Goal: Information Seeking & Learning: Learn about a topic

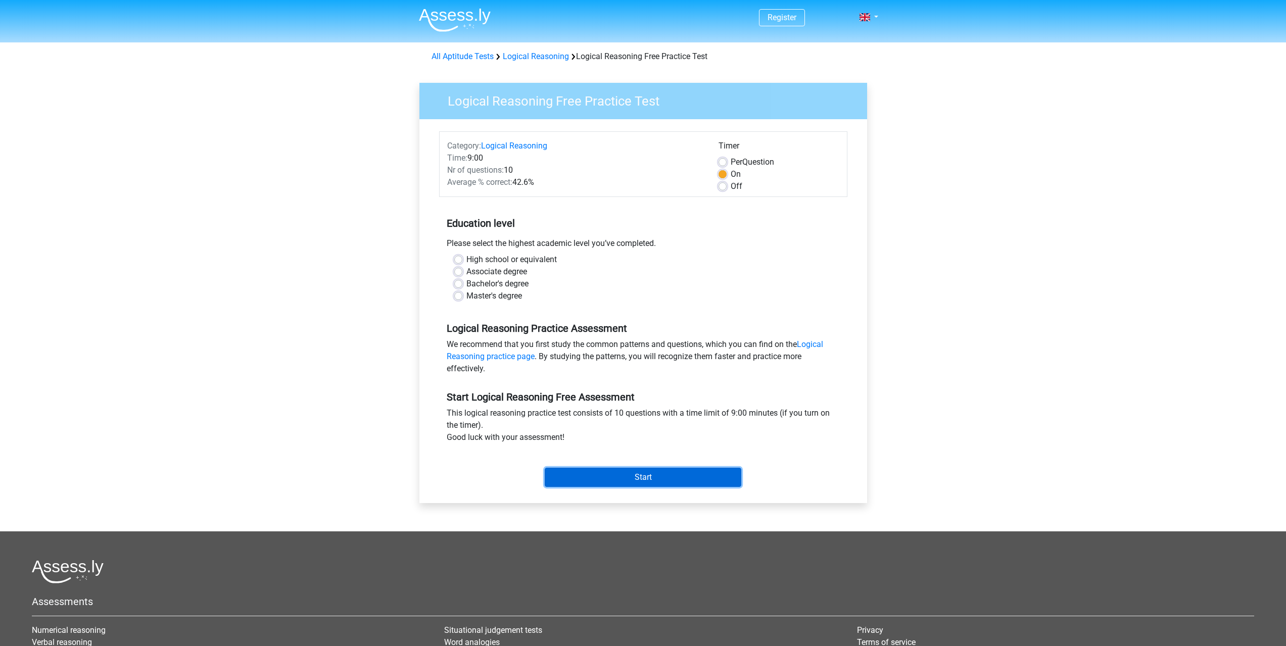
click at [663, 485] on input "Start" at bounding box center [643, 477] width 197 height 19
click at [642, 387] on div "Start Logical Reasoning Free Assessment This logical reasoning practice test co…" at bounding box center [643, 435] width 408 height 112
click at [463, 280] on div "Bachelor's degree" at bounding box center [643, 284] width 378 height 12
click at [466, 282] on label "Bachelor's degree" at bounding box center [497, 284] width 62 height 12
click at [459, 282] on input "Bachelor's degree" at bounding box center [458, 283] width 8 height 10
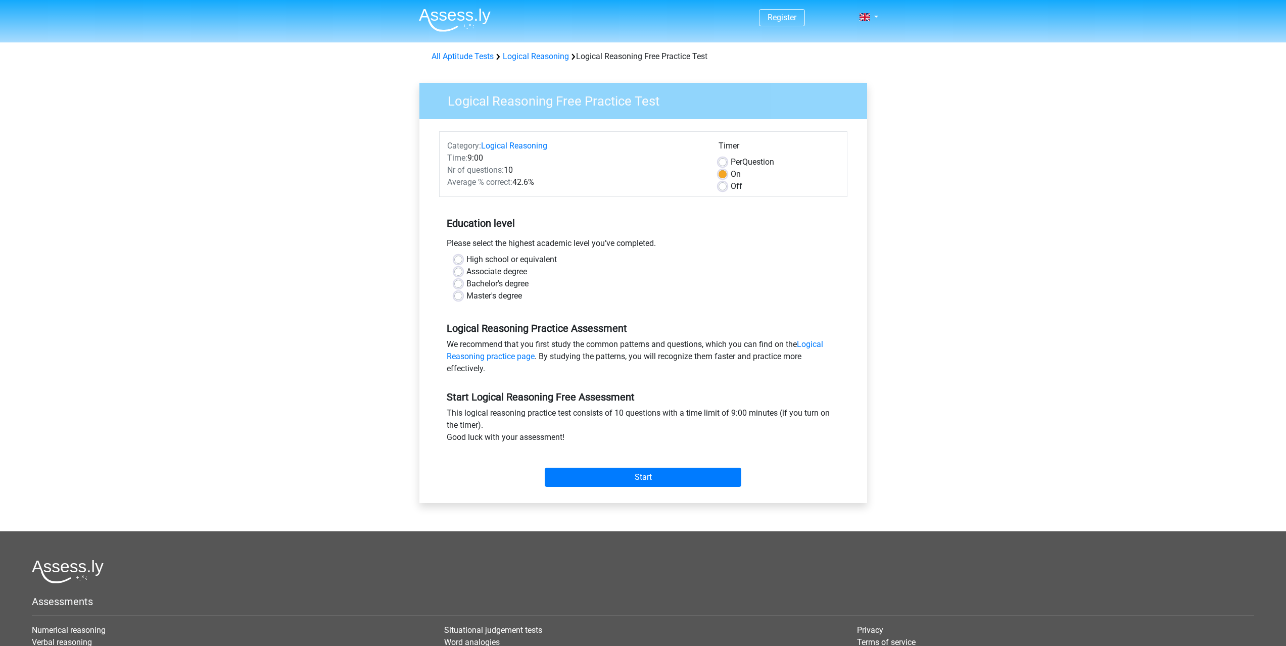
radio input "true"
click at [650, 466] on div "Start" at bounding box center [643, 469] width 408 height 35
click at [650, 470] on input "Start" at bounding box center [643, 477] width 197 height 19
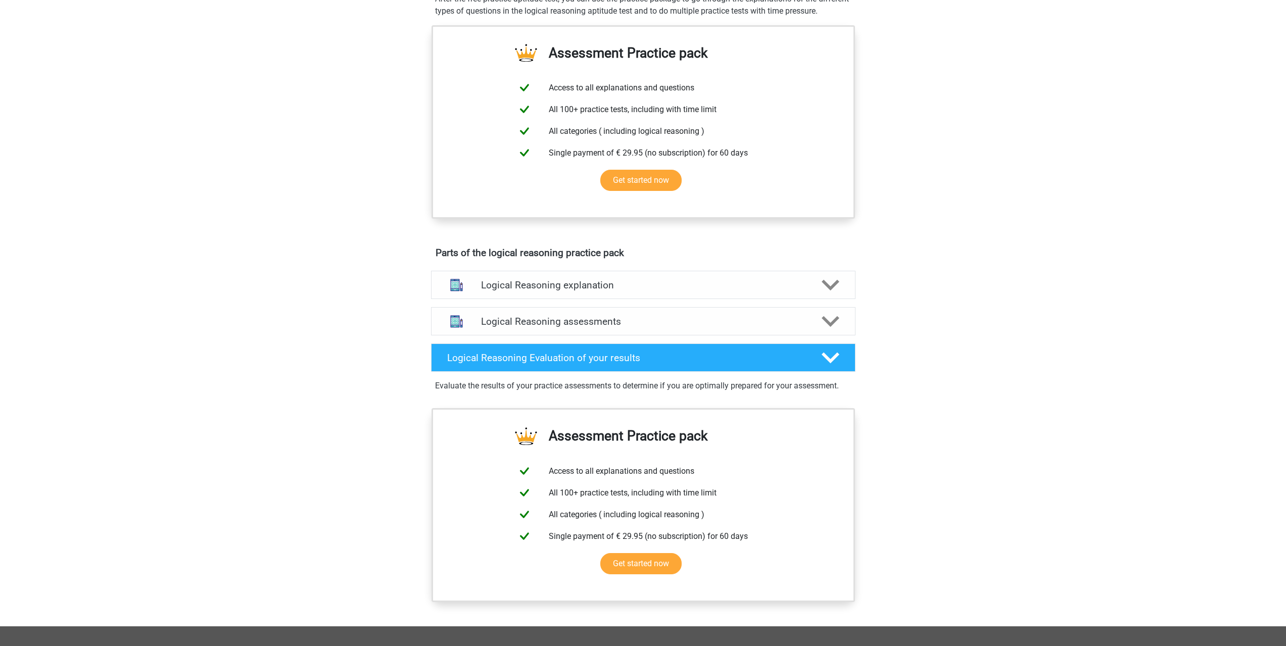
scroll to position [303, 0]
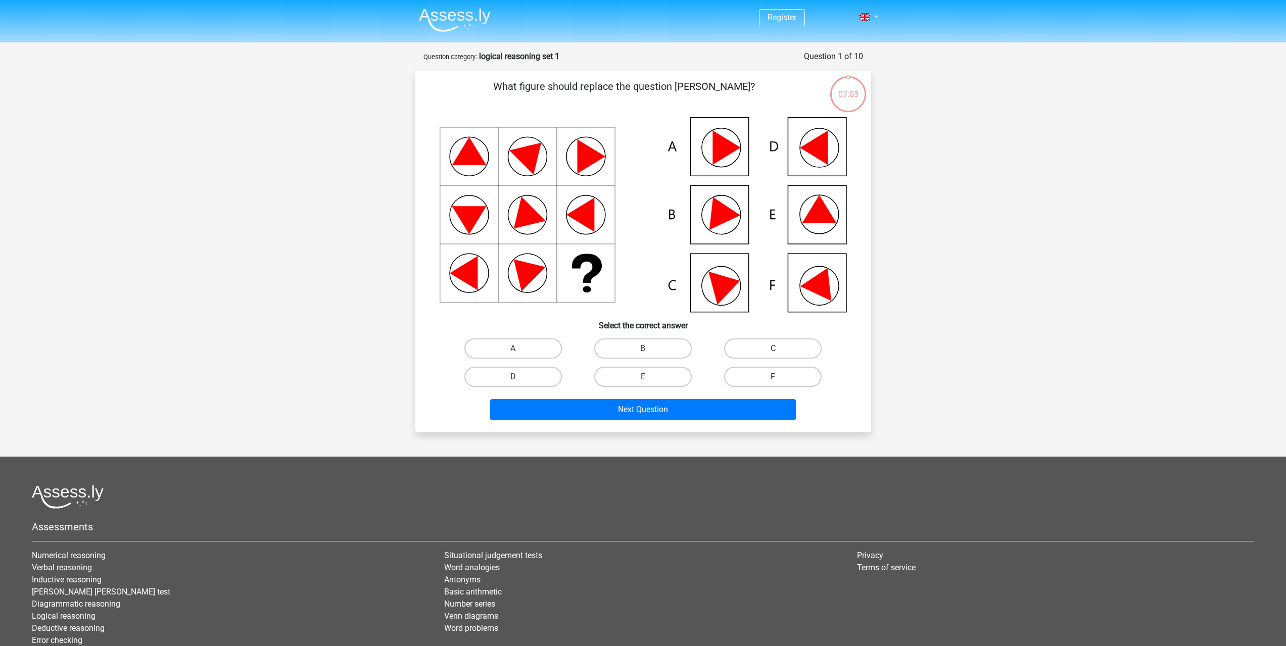
click at [801, 349] on label "C" at bounding box center [773, 349] width 98 height 20
click at [780, 349] on input "C" at bounding box center [776, 352] width 7 height 7
radio input "true"
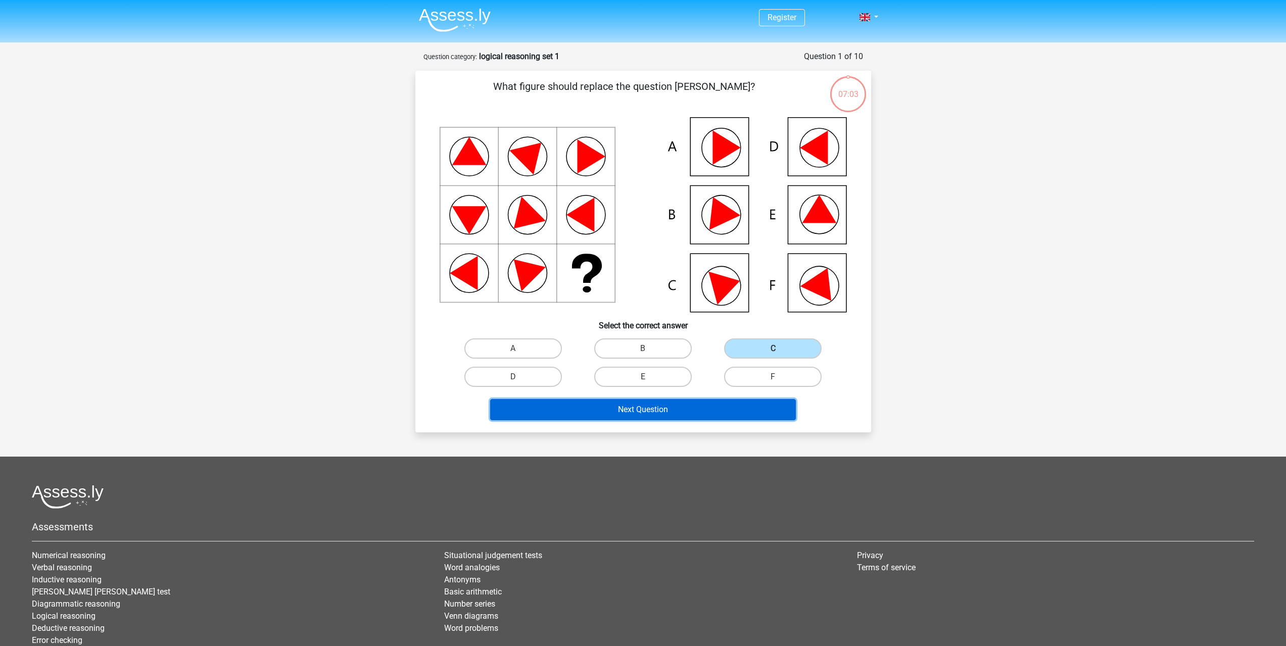
click at [739, 401] on button "Next Question" at bounding box center [643, 409] width 306 height 21
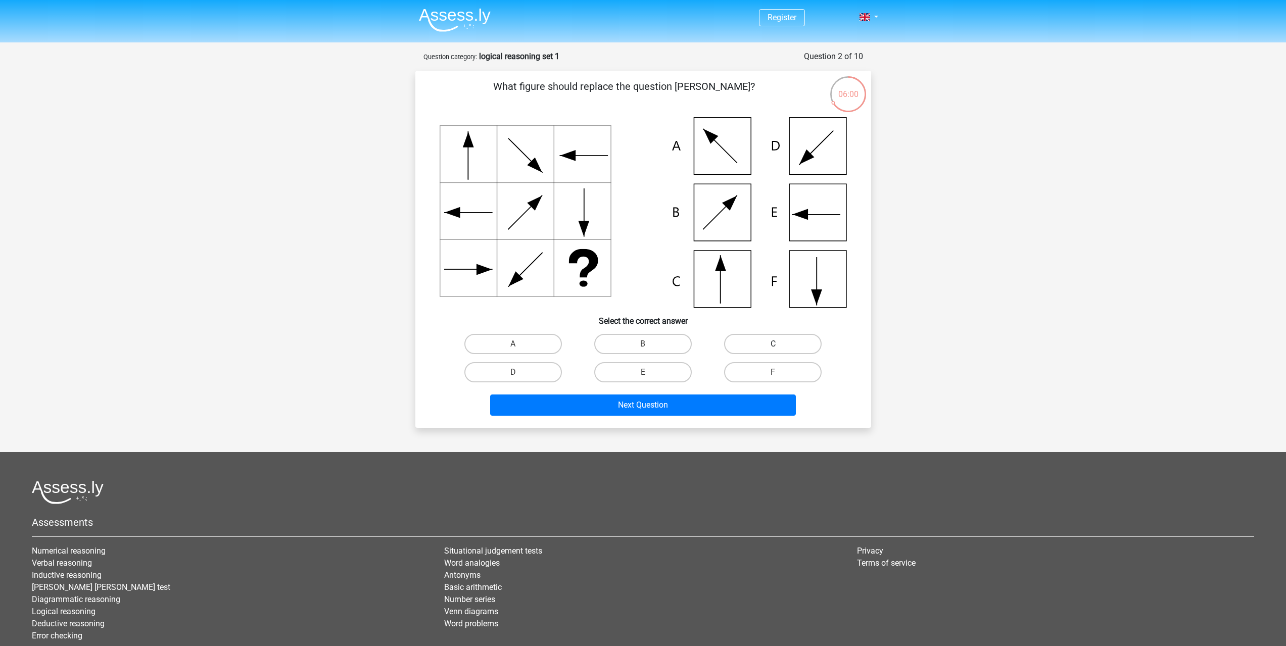
click at [793, 347] on label "C" at bounding box center [773, 344] width 98 height 20
click at [780, 347] on input "C" at bounding box center [776, 347] width 7 height 7
radio input "true"
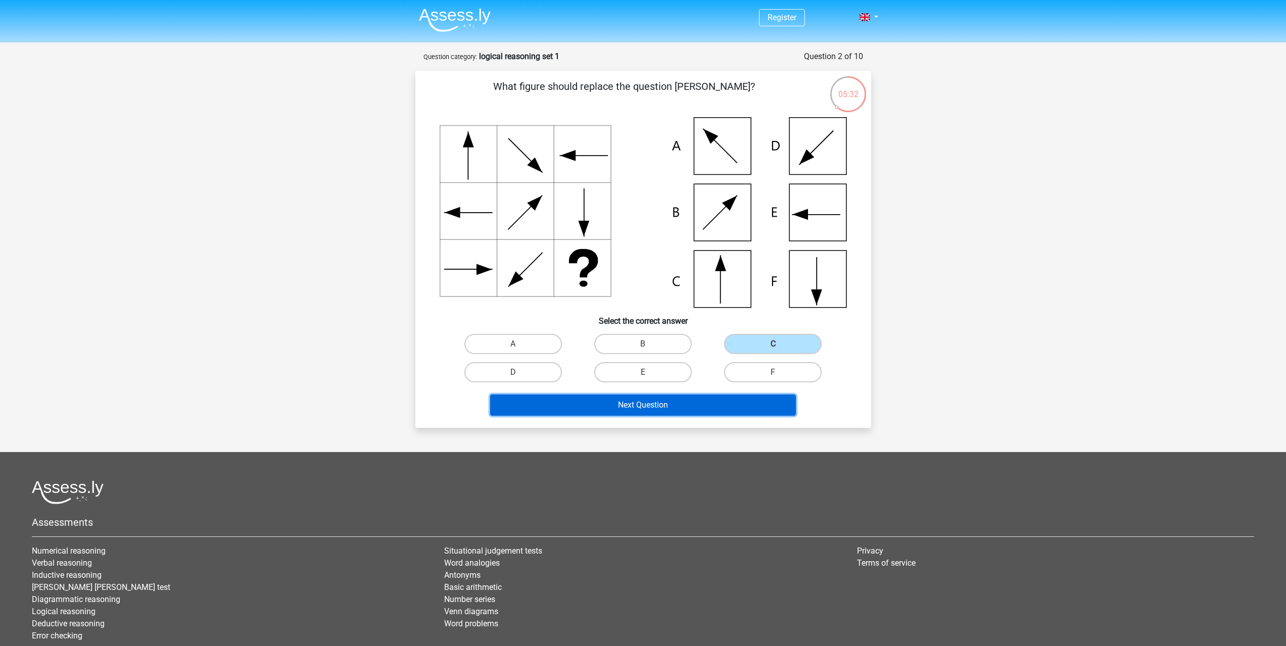
click at [661, 402] on button "Next Question" at bounding box center [643, 405] width 306 height 21
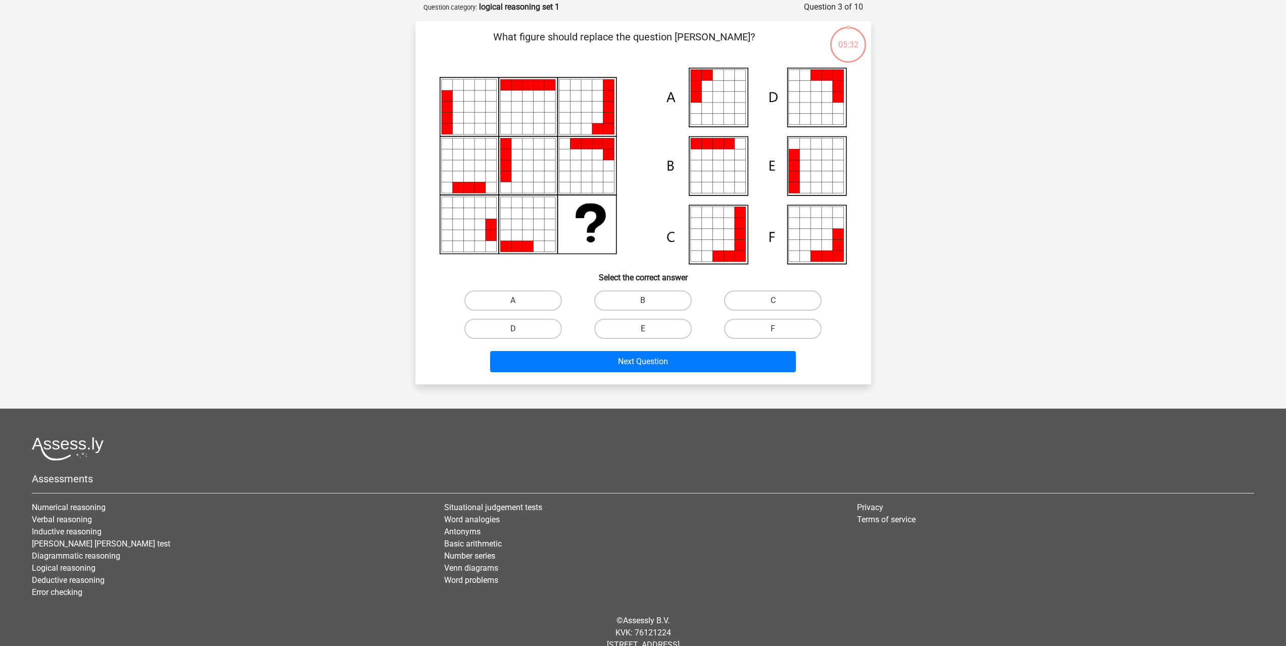
scroll to position [51, 0]
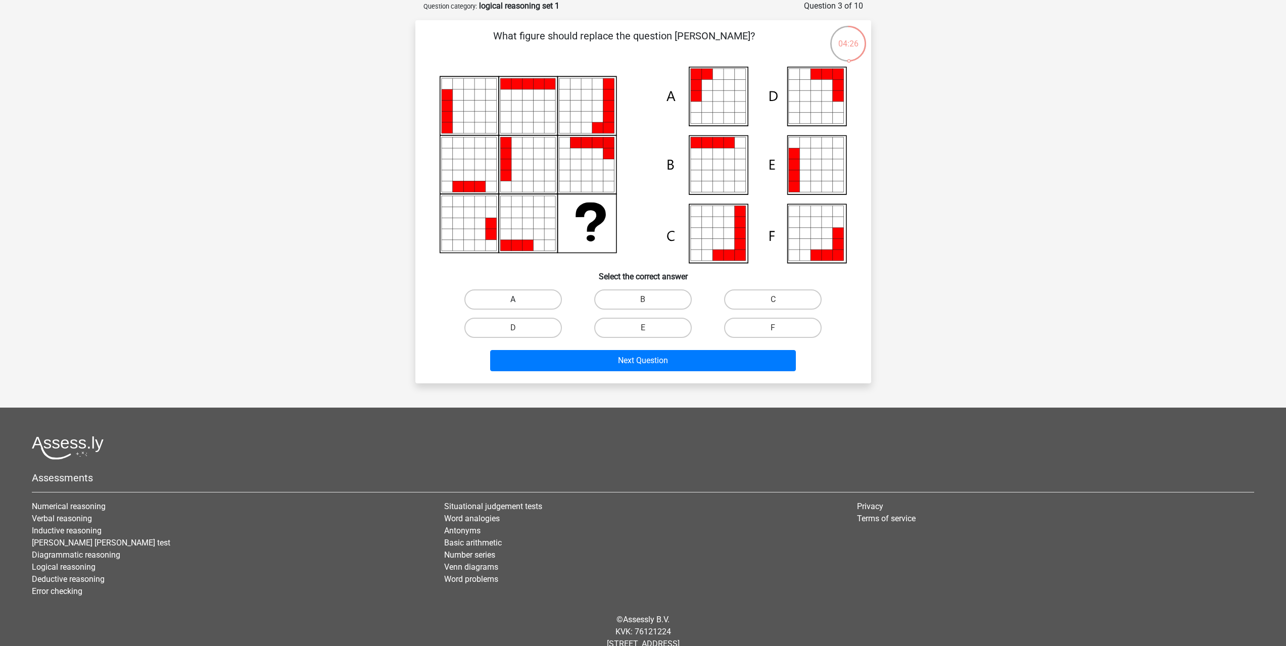
click at [540, 294] on label "A" at bounding box center [513, 300] width 98 height 20
click at [519, 300] on input "A" at bounding box center [516, 303] width 7 height 7
radio input "true"
click at [618, 359] on button "Next Question" at bounding box center [643, 360] width 306 height 21
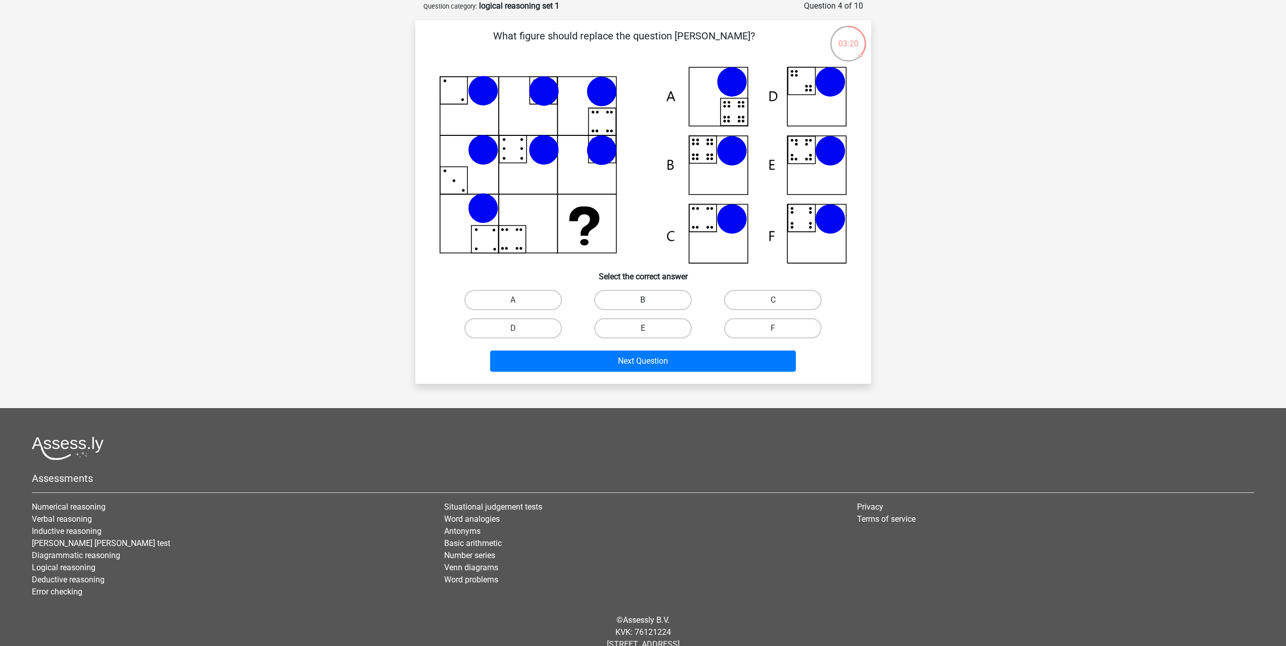
click at [622, 303] on label "B" at bounding box center [643, 300] width 98 height 20
click at [643, 303] on input "B" at bounding box center [646, 303] width 7 height 7
radio input "true"
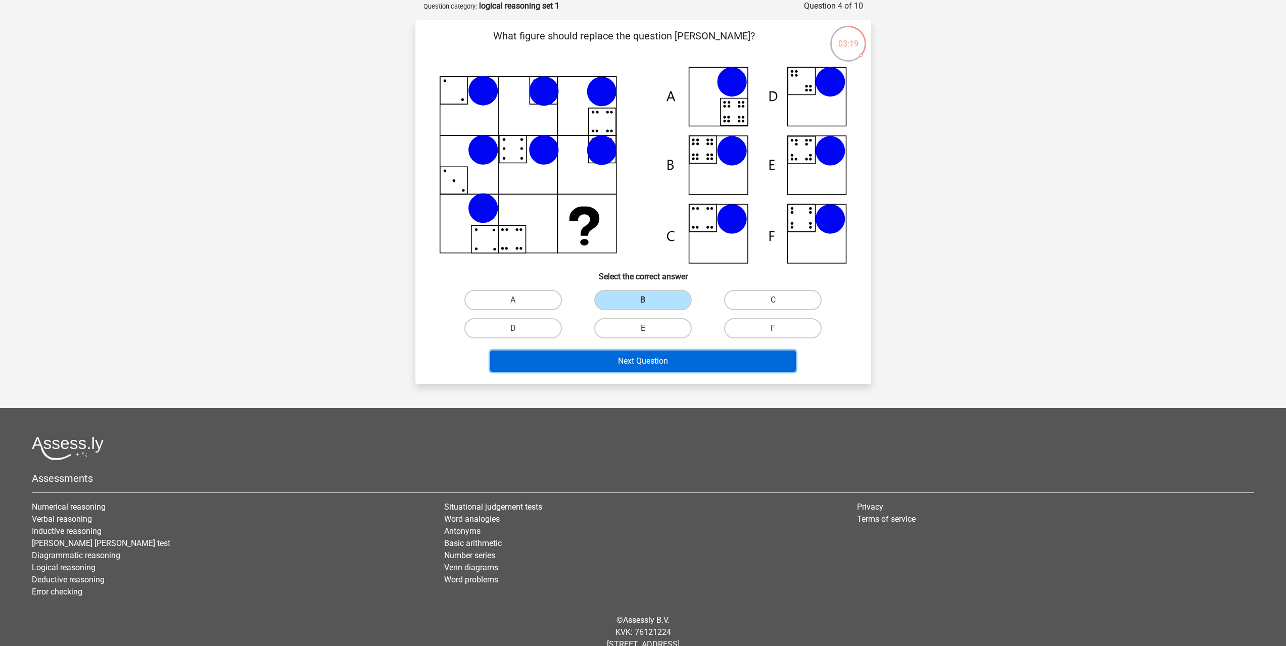
click at [643, 362] on button "Next Question" at bounding box center [643, 361] width 306 height 21
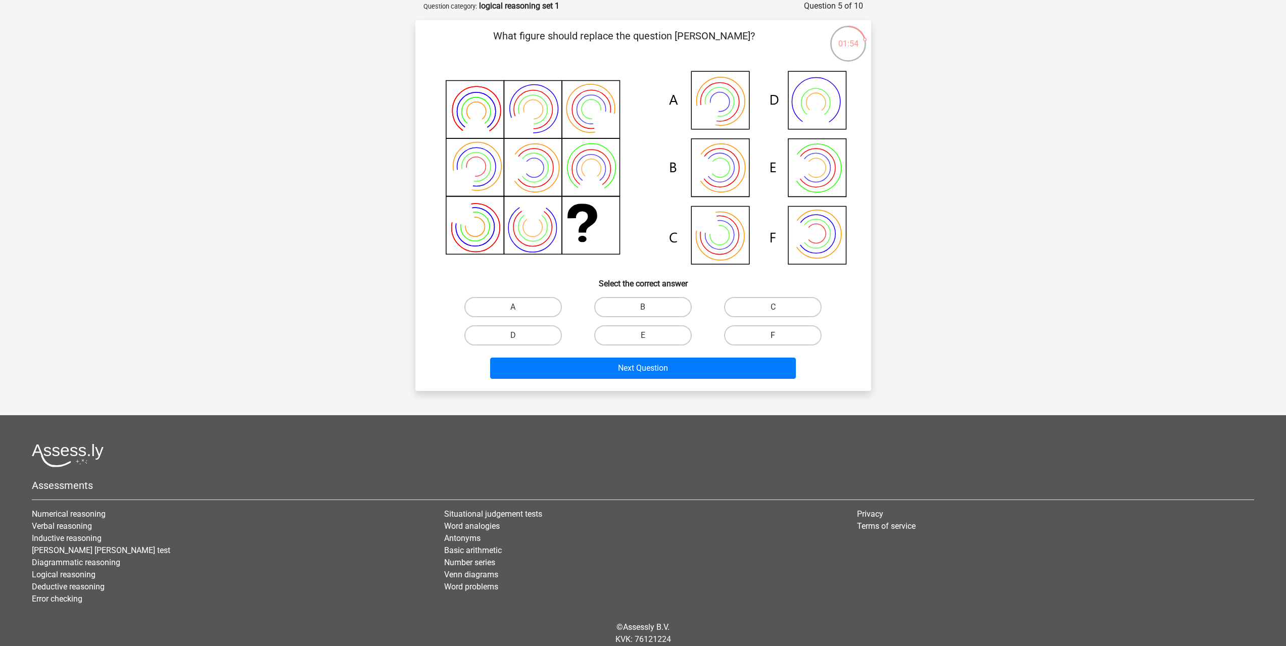
click at [768, 340] on label "F" at bounding box center [773, 335] width 98 height 20
click at [773, 340] on input "F" at bounding box center [776, 338] width 7 height 7
radio input "true"
click at [749, 362] on button "Next Question" at bounding box center [643, 368] width 306 height 21
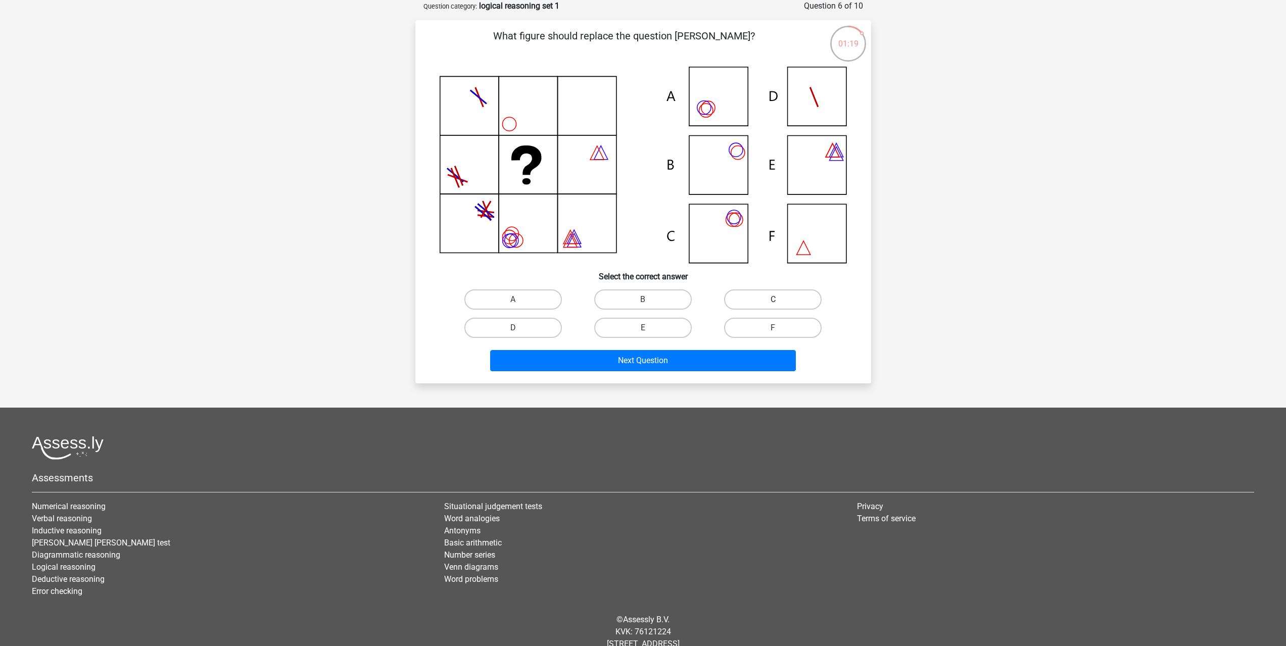
click at [737, 302] on label "C" at bounding box center [773, 300] width 98 height 20
click at [773, 302] on input "C" at bounding box center [776, 303] width 7 height 7
radio input "true"
click at [703, 361] on button "Next Question" at bounding box center [643, 360] width 306 height 21
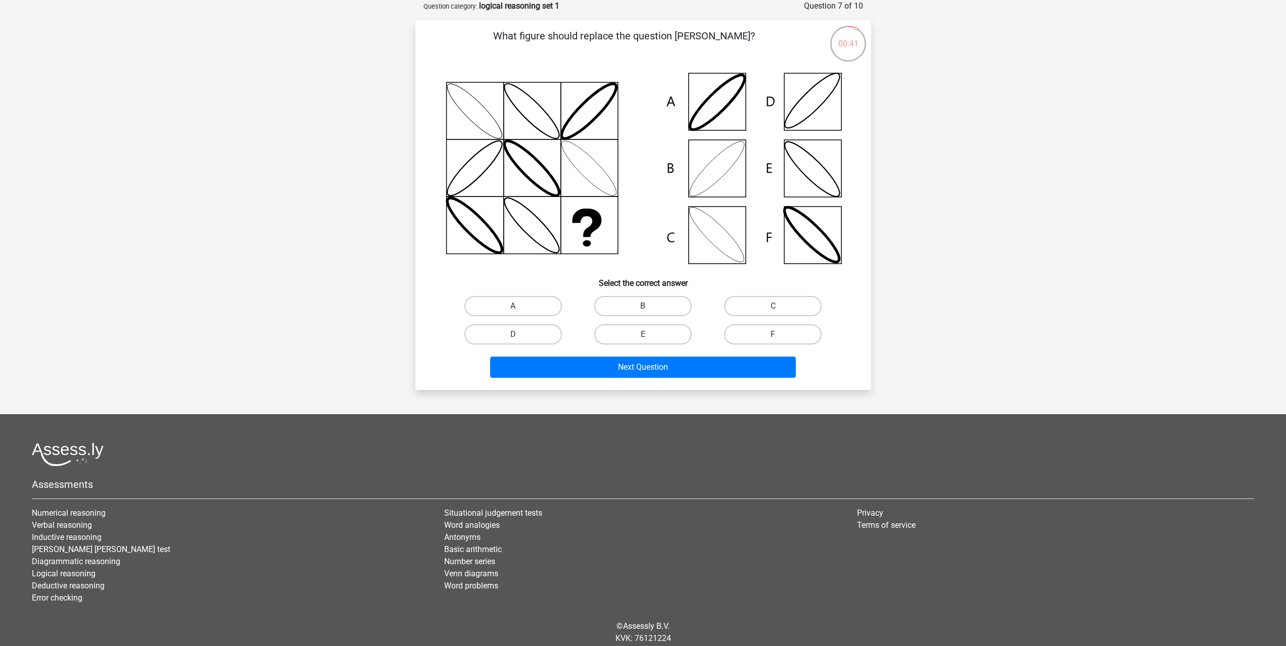
click at [635, 308] on label "B" at bounding box center [643, 306] width 98 height 20
click at [643, 308] on input "B" at bounding box center [646, 309] width 7 height 7
radio input "true"
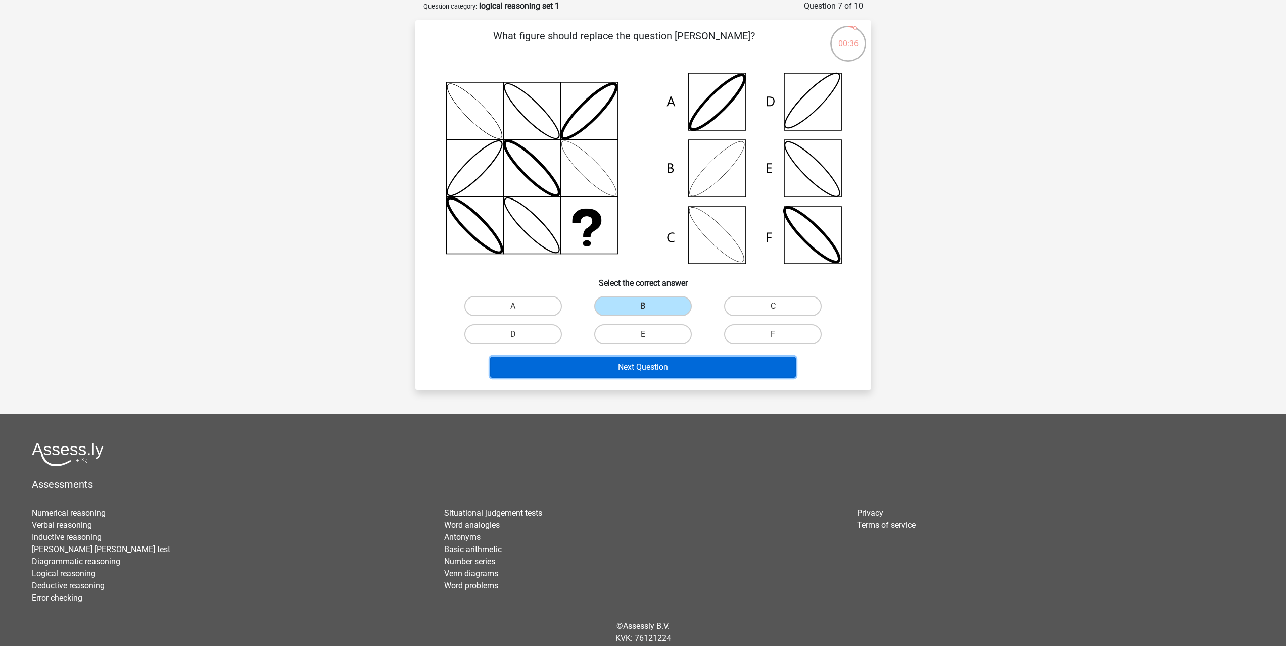
click at [666, 365] on button "Next Question" at bounding box center [643, 367] width 306 height 21
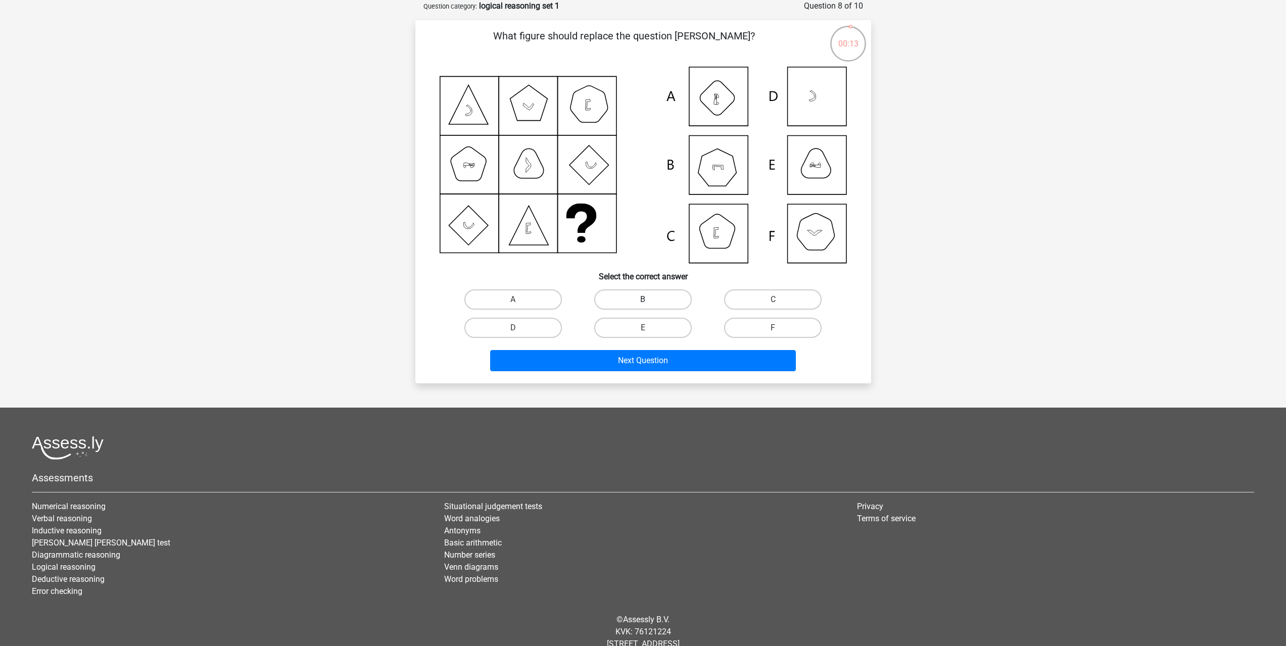
click at [660, 307] on label "B" at bounding box center [643, 300] width 98 height 20
click at [649, 306] on input "B" at bounding box center [646, 303] width 7 height 7
radio input "true"
click at [665, 357] on button "Next Question" at bounding box center [643, 360] width 306 height 21
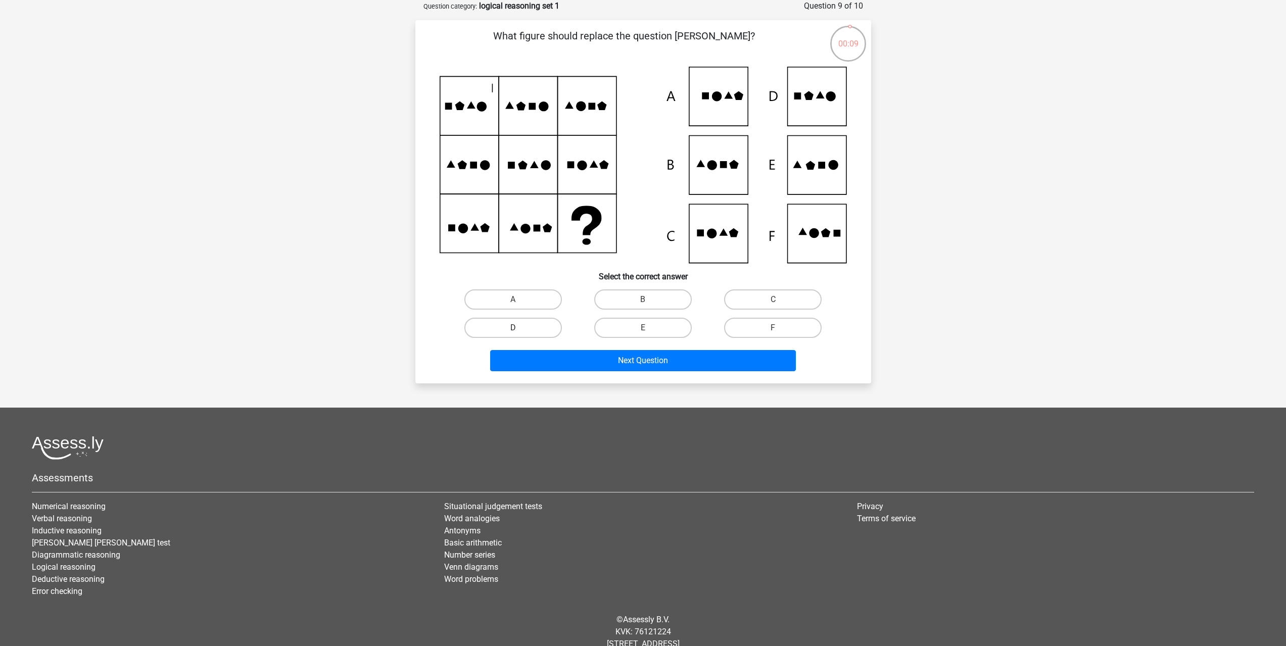
click at [552, 321] on label "D" at bounding box center [513, 328] width 98 height 20
click at [519, 328] on input "D" at bounding box center [516, 331] width 7 height 7
radio input "true"
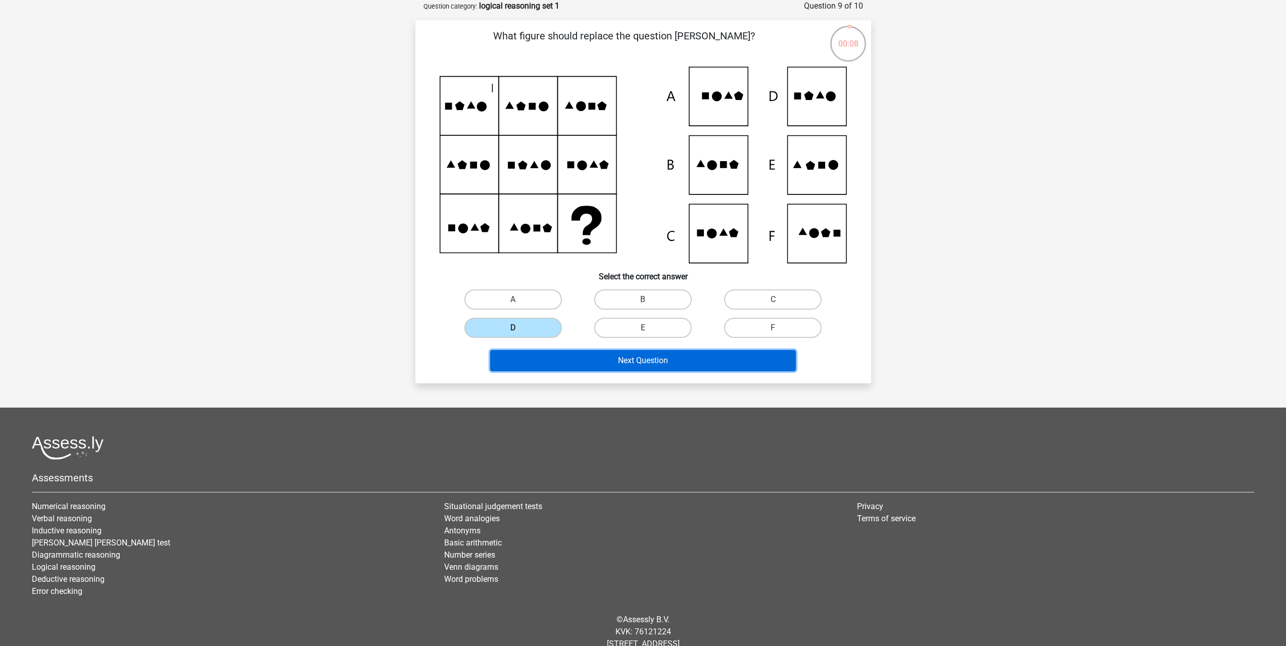
click at [587, 351] on button "Next Question" at bounding box center [643, 360] width 306 height 21
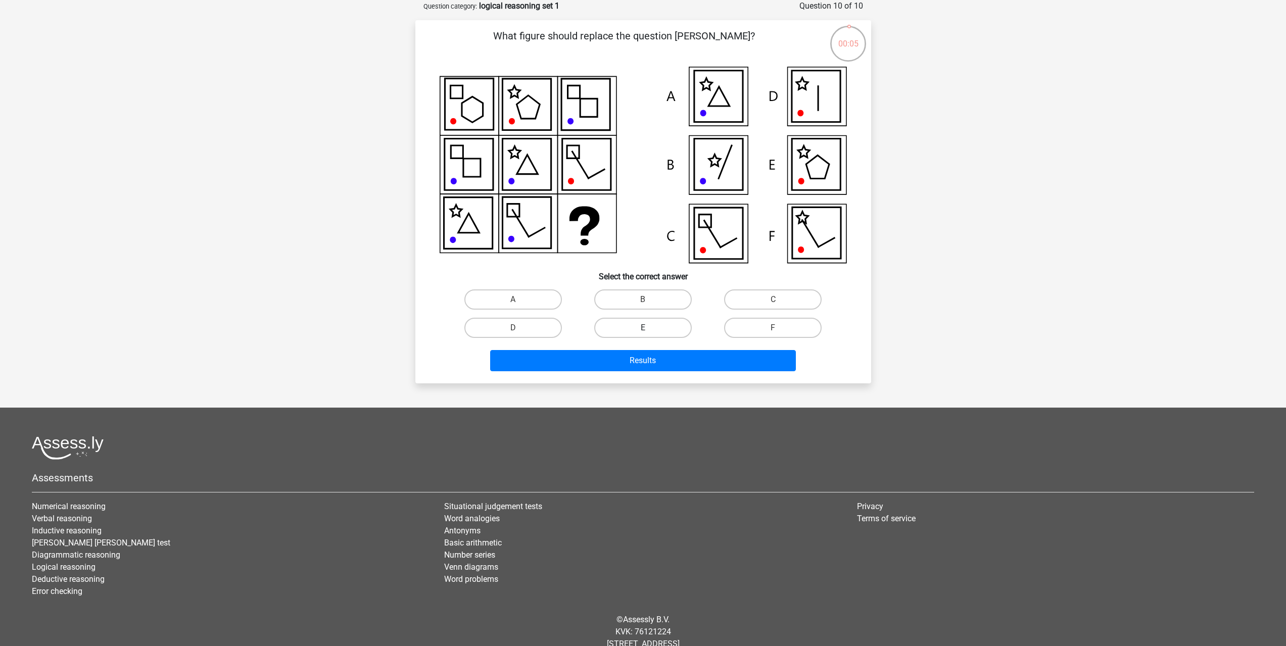
click at [624, 326] on label "E" at bounding box center [643, 328] width 98 height 20
click at [643, 328] on input "E" at bounding box center [646, 331] width 7 height 7
radio input "true"
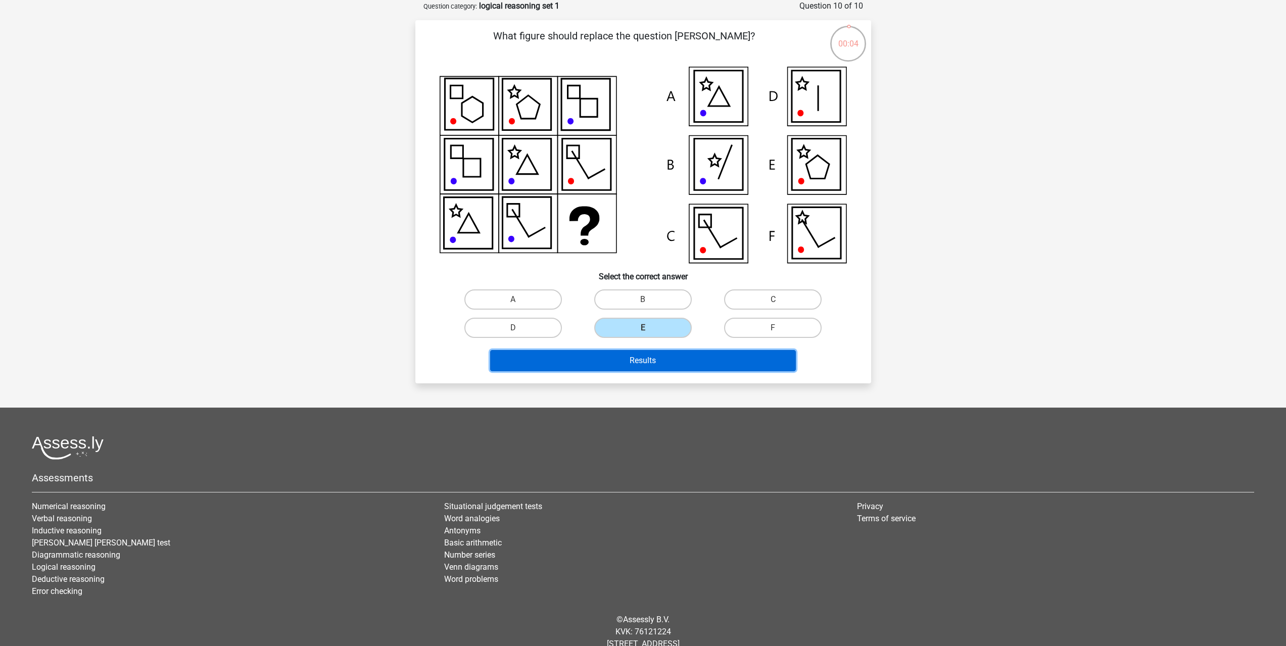
click at [621, 359] on button "Results" at bounding box center [643, 360] width 306 height 21
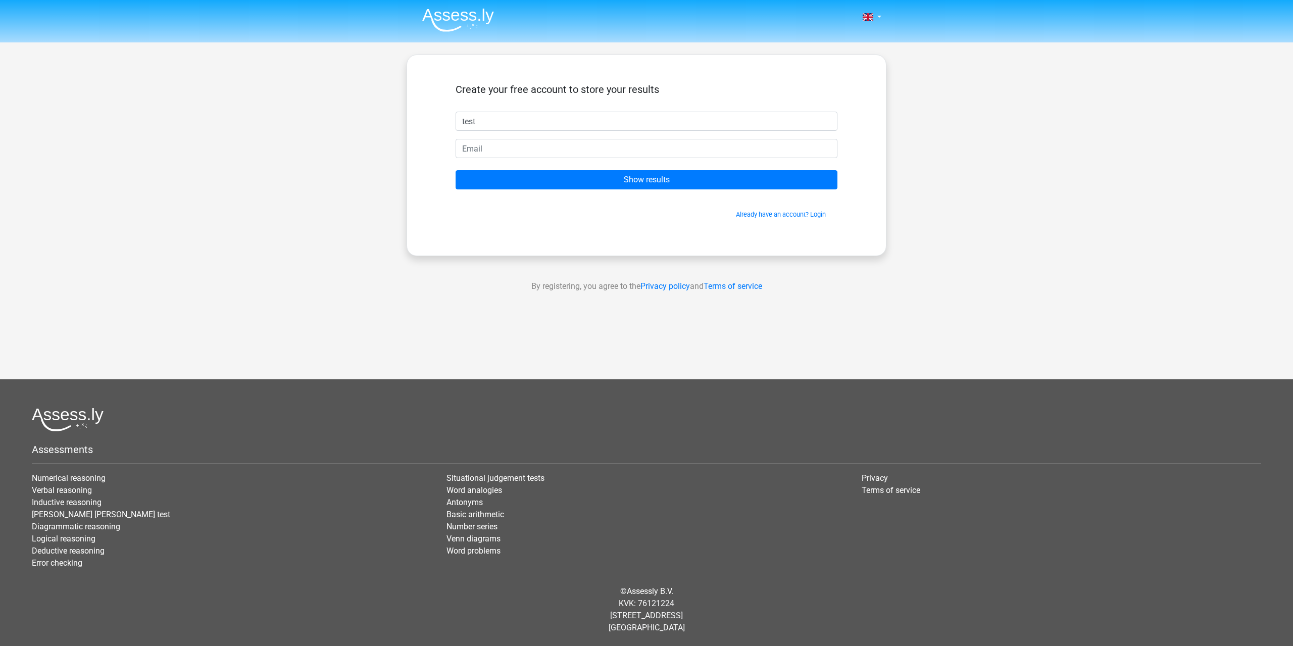
type input "test"
click at [502, 151] on input "email" at bounding box center [647, 148] width 382 height 19
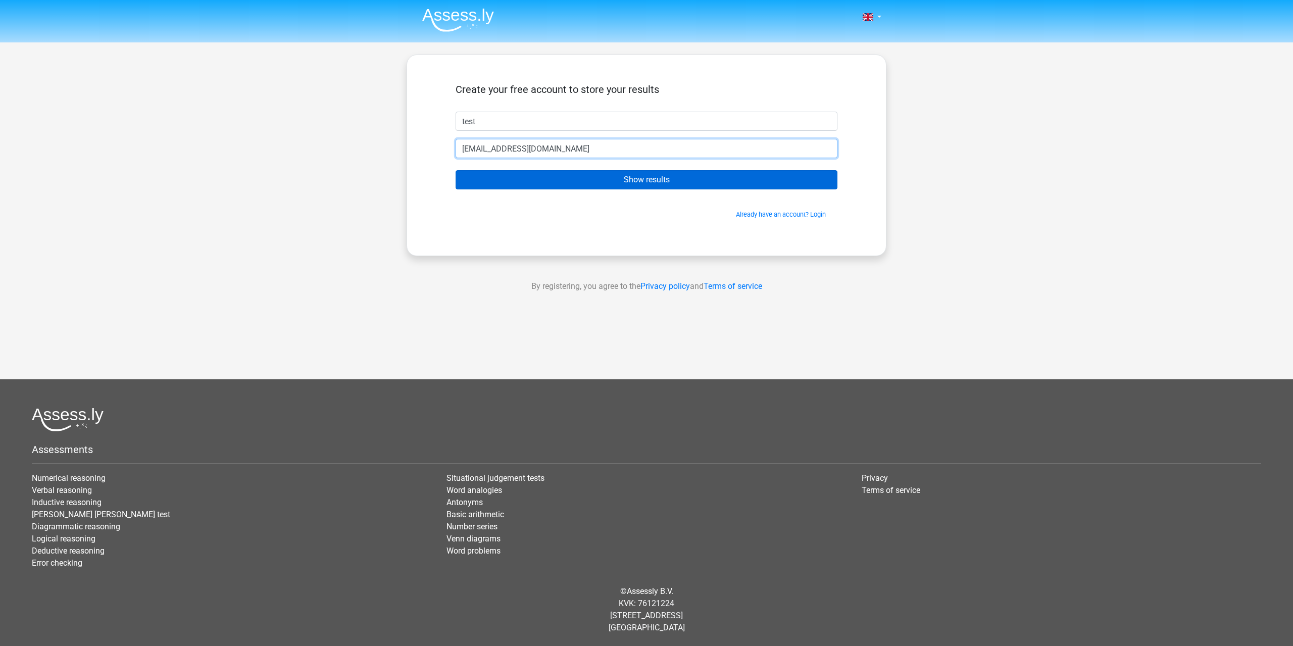
type input "funniezept@gmail.com"
click at [520, 179] on input "Show results" at bounding box center [647, 179] width 382 height 19
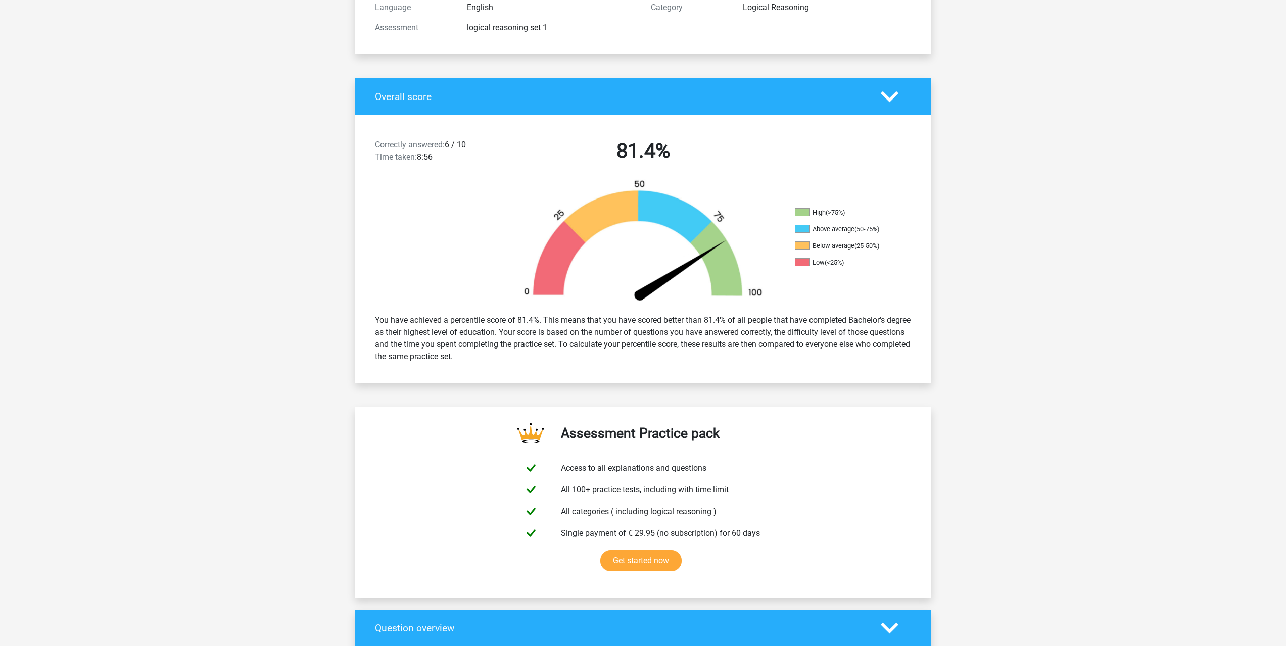
scroll to position [152, 0]
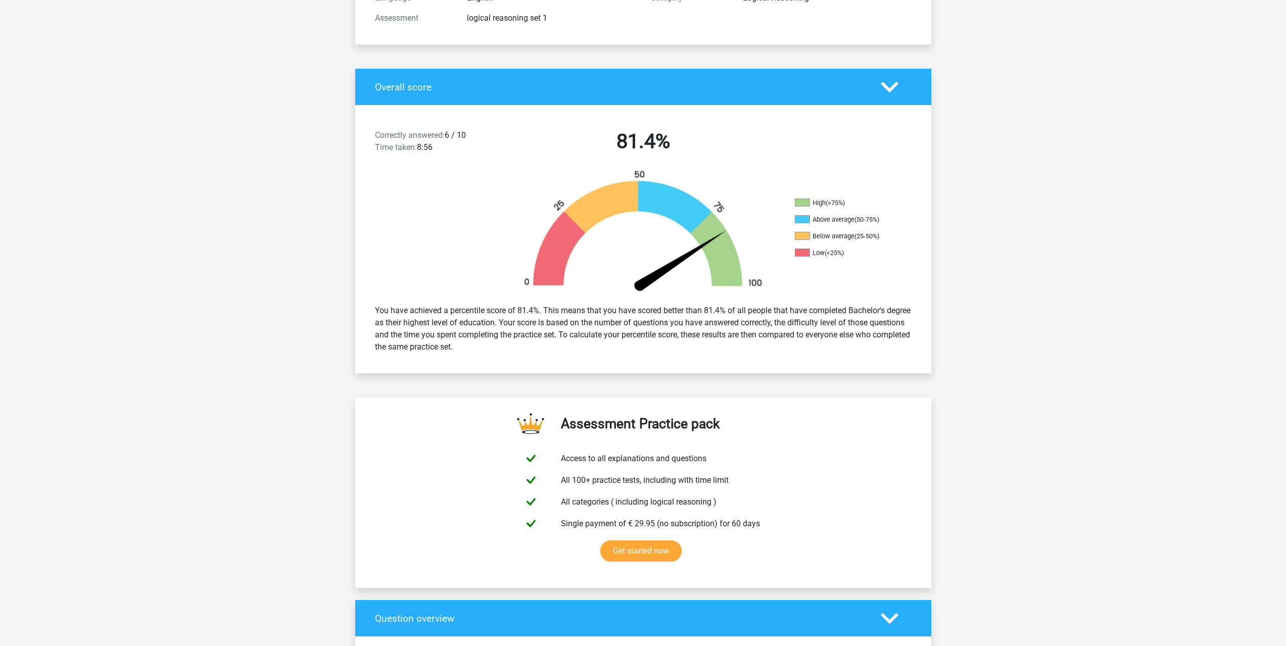
drag, startPoint x: 533, startPoint y: 324, endPoint x: 542, endPoint y: 346, distance: 23.1
click at [542, 346] on div "You have achieved a percentile score of 81.4%. This means that you have scored …" at bounding box center [643, 329] width 552 height 57
click at [541, 346] on div "You have achieved a percentile score of 81.4%. This means that you have scored …" at bounding box center [643, 329] width 552 height 57
click at [456, 320] on div "You have achieved a percentile score of 81.4%. This means that you have scored …" at bounding box center [643, 329] width 552 height 57
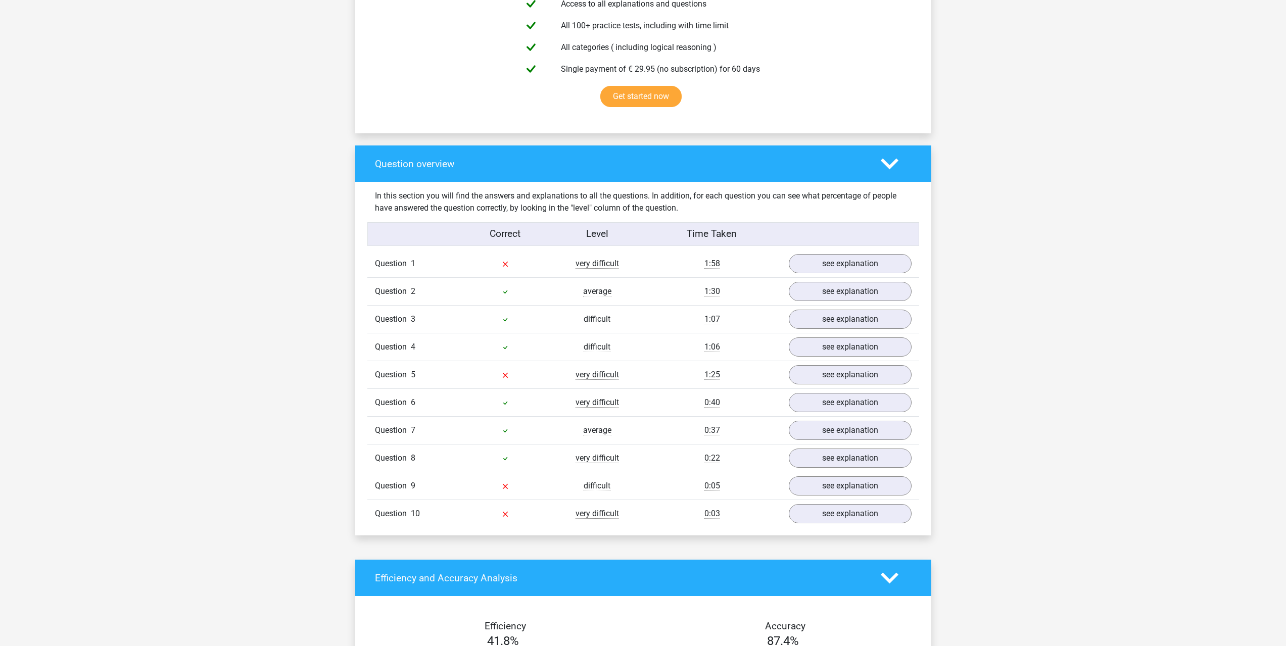
scroll to position [657, 0]
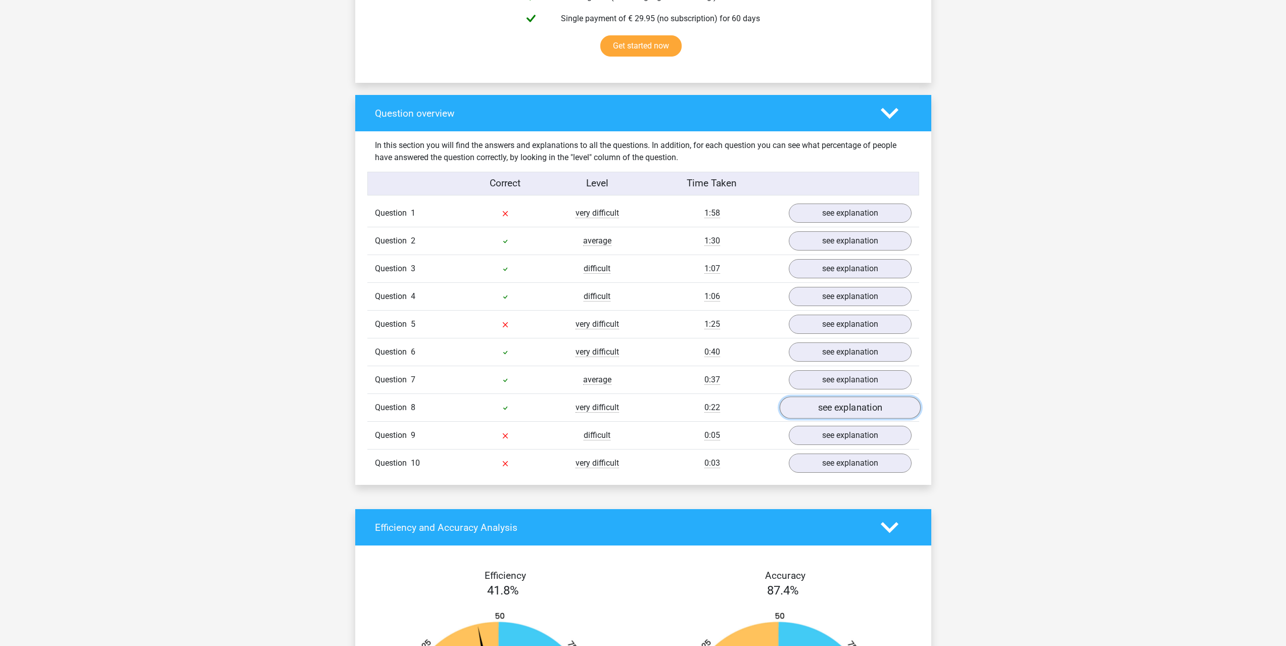
click at [824, 413] on link "see explanation" at bounding box center [849, 408] width 141 height 22
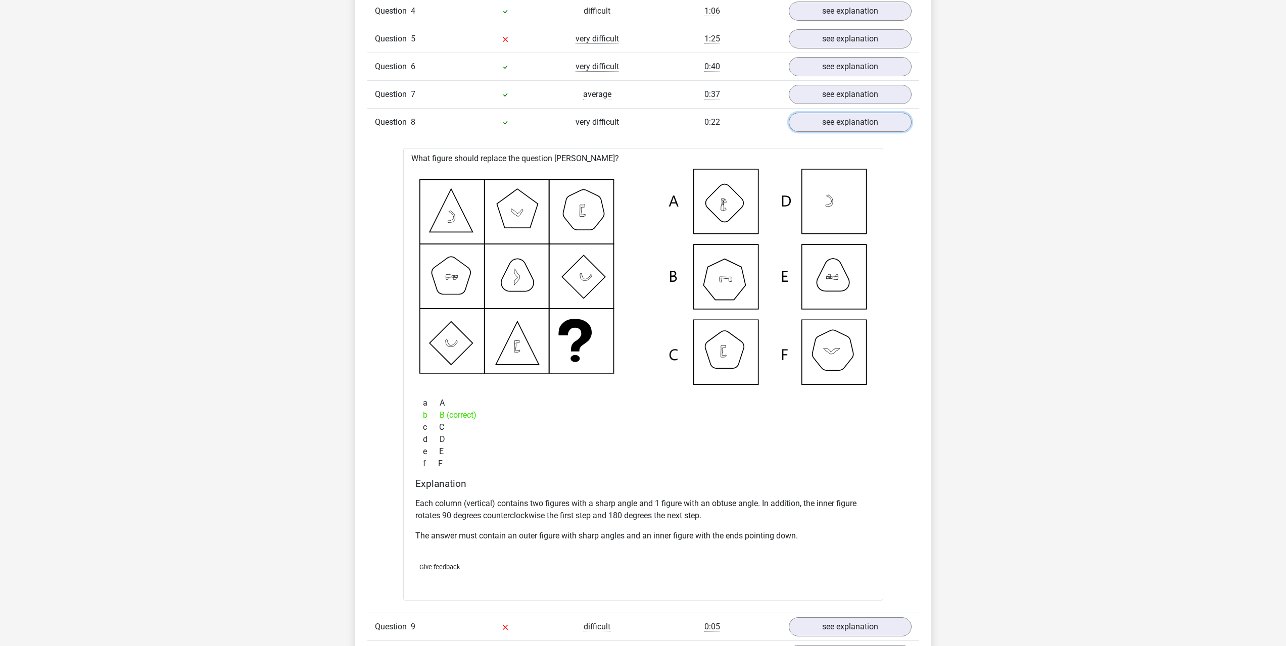
scroll to position [960, 0]
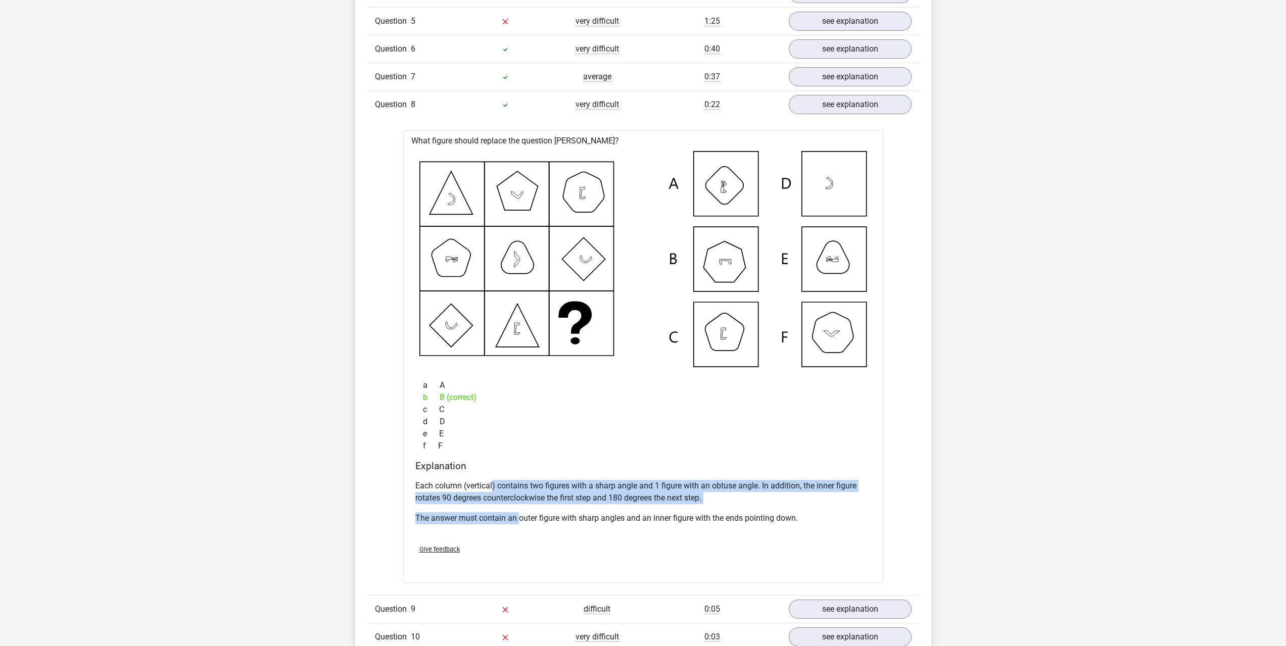
drag, startPoint x: 496, startPoint y: 486, endPoint x: 518, endPoint y: 518, distance: 39.0
click at [518, 518] on div "Each column (vertical) contains two figures with a sharp angle and 1 figure wit…" at bounding box center [643, 506] width 456 height 61
click at [565, 490] on p "Each column (vertical) contains two figures with a sharp angle and 1 figure wit…" at bounding box center [643, 492] width 456 height 24
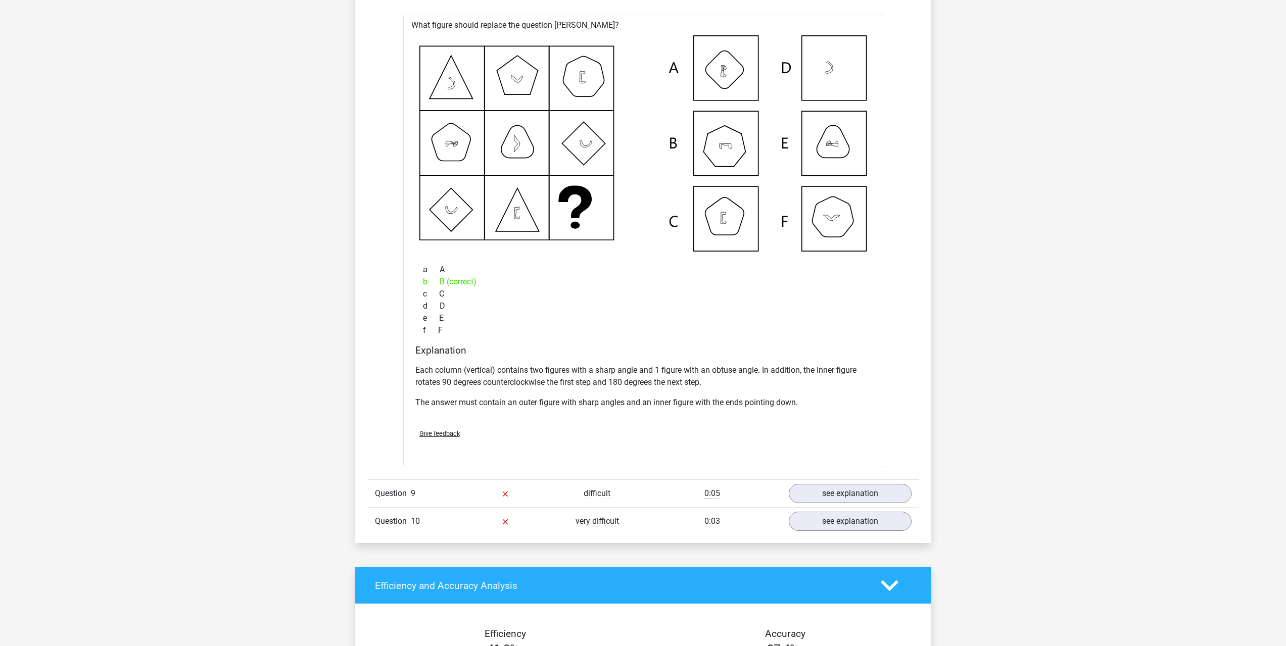
scroll to position [1162, 0]
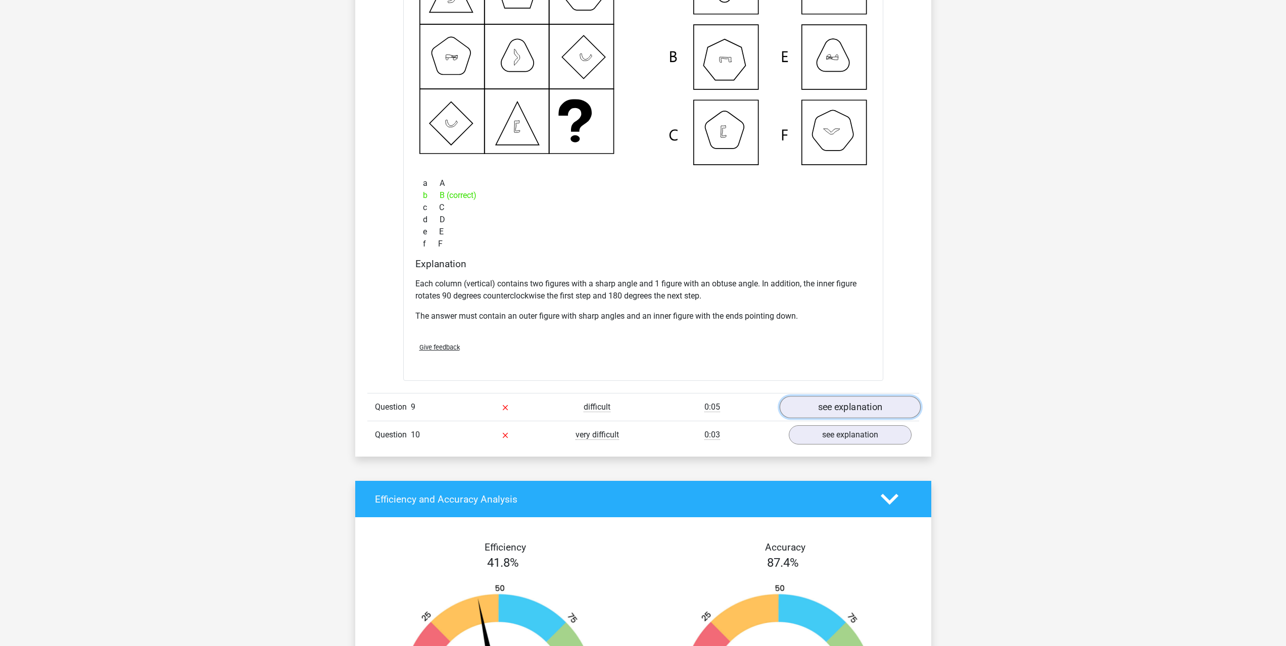
click at [810, 417] on link "see explanation" at bounding box center [849, 408] width 141 height 22
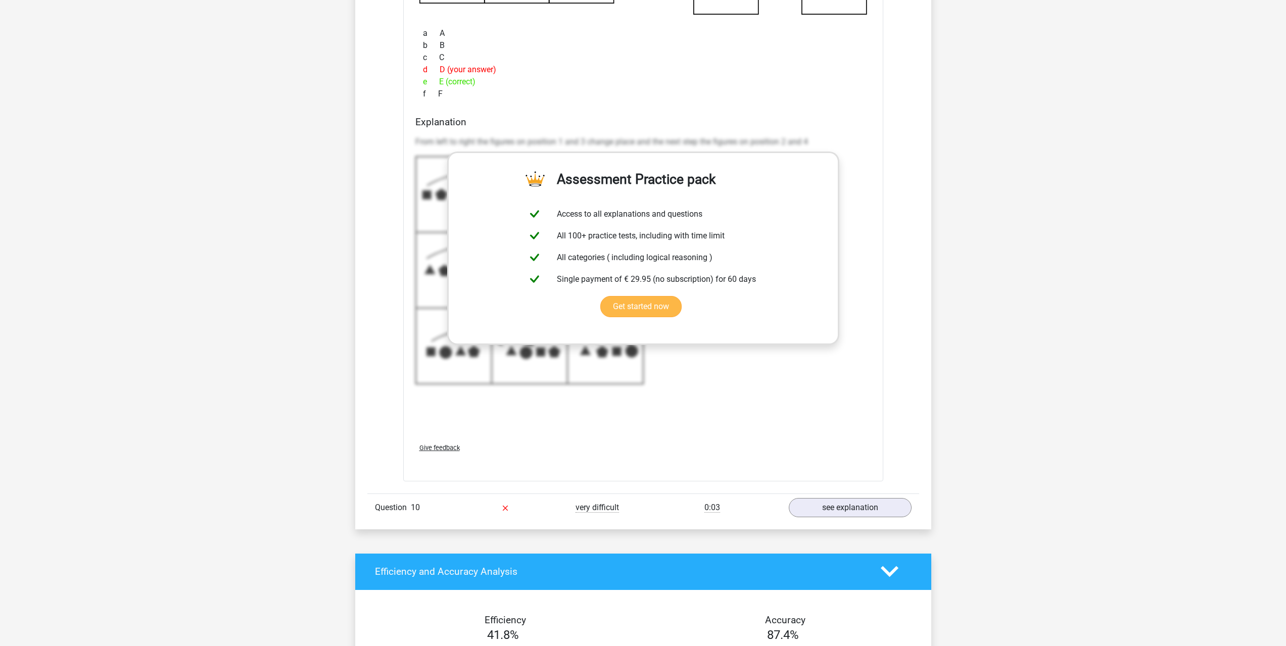
scroll to position [1819, 0]
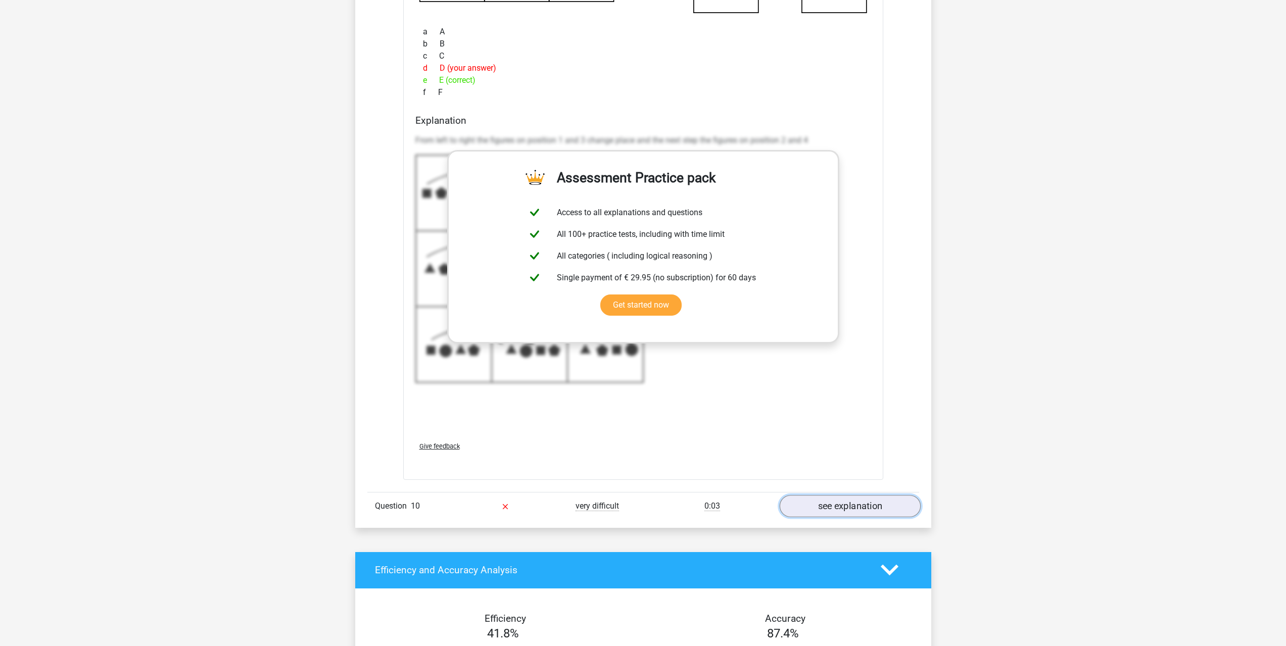
click at [799, 506] on link "see explanation" at bounding box center [849, 506] width 141 height 22
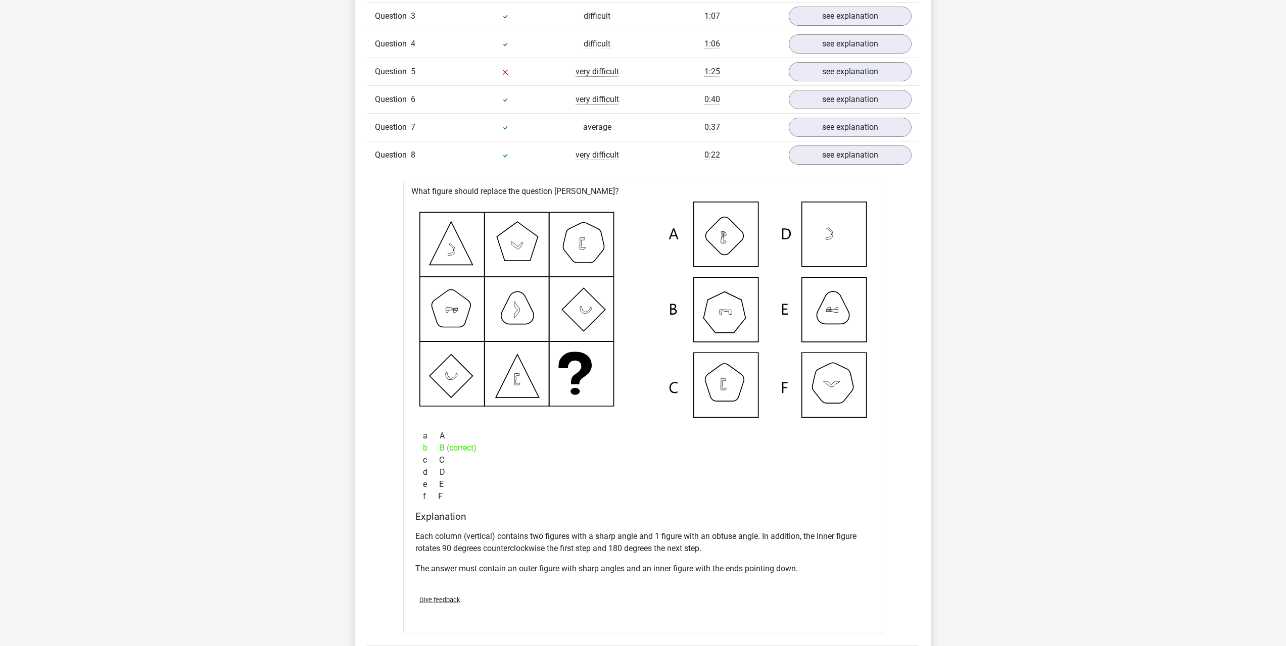
scroll to position [1061, 0]
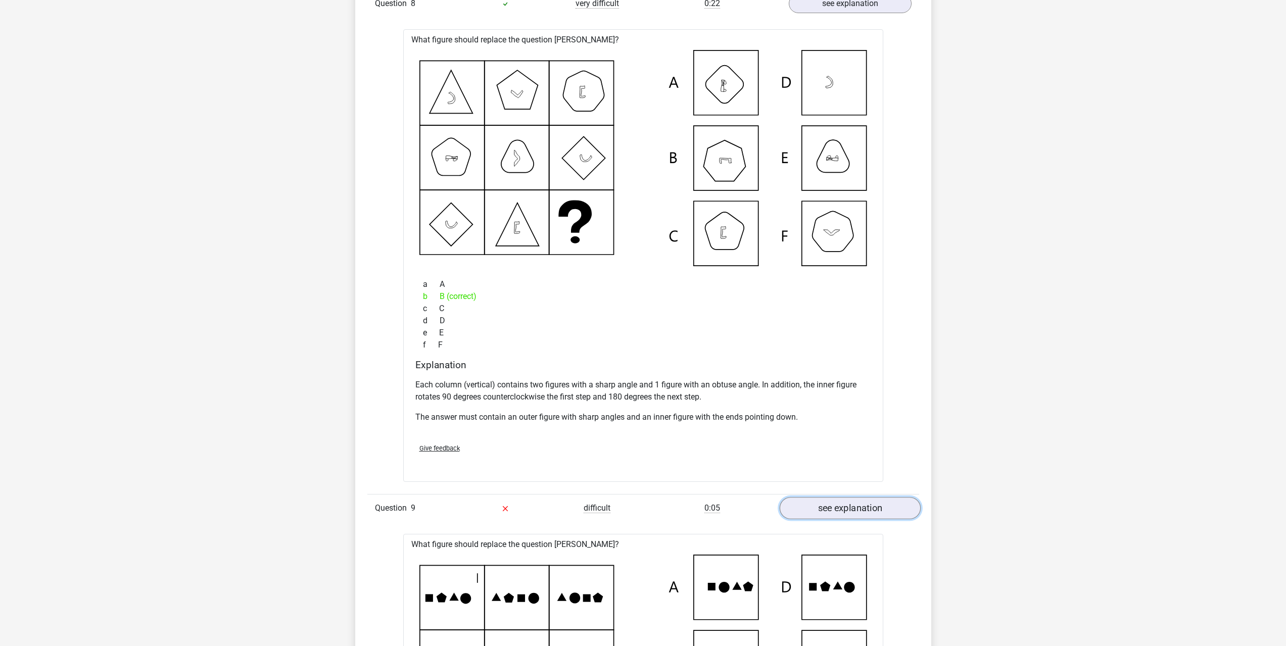
click at [816, 500] on link "see explanation" at bounding box center [849, 509] width 141 height 22
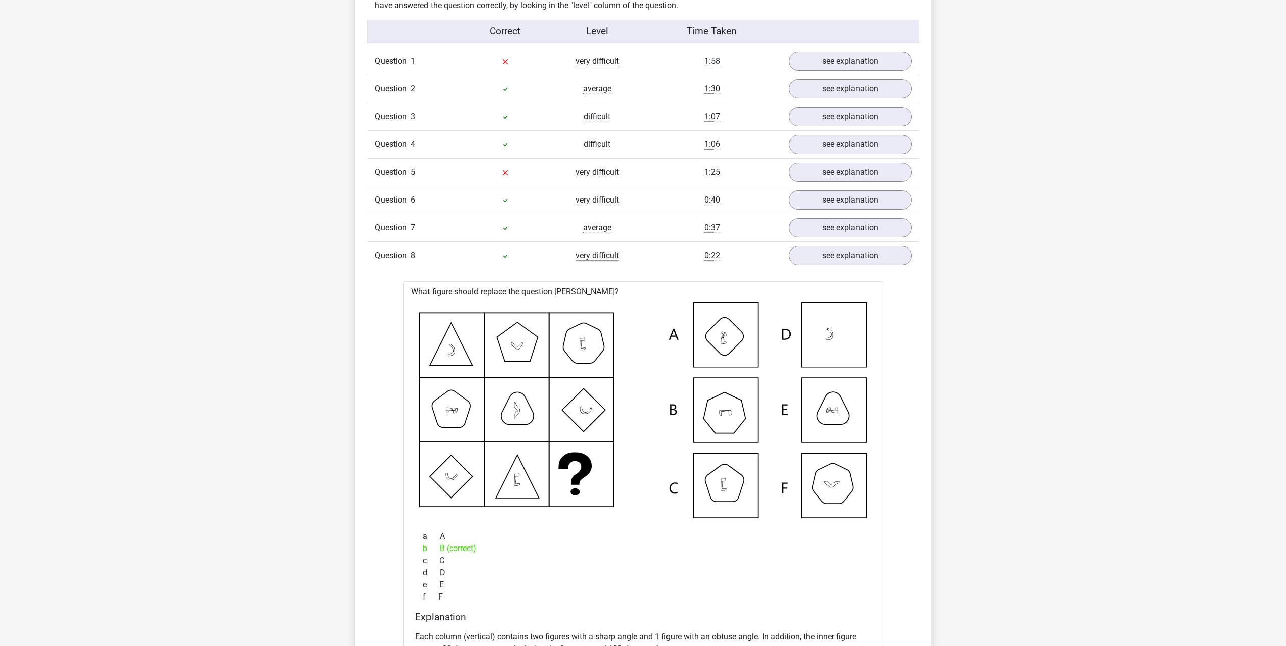
scroll to position [657, 0]
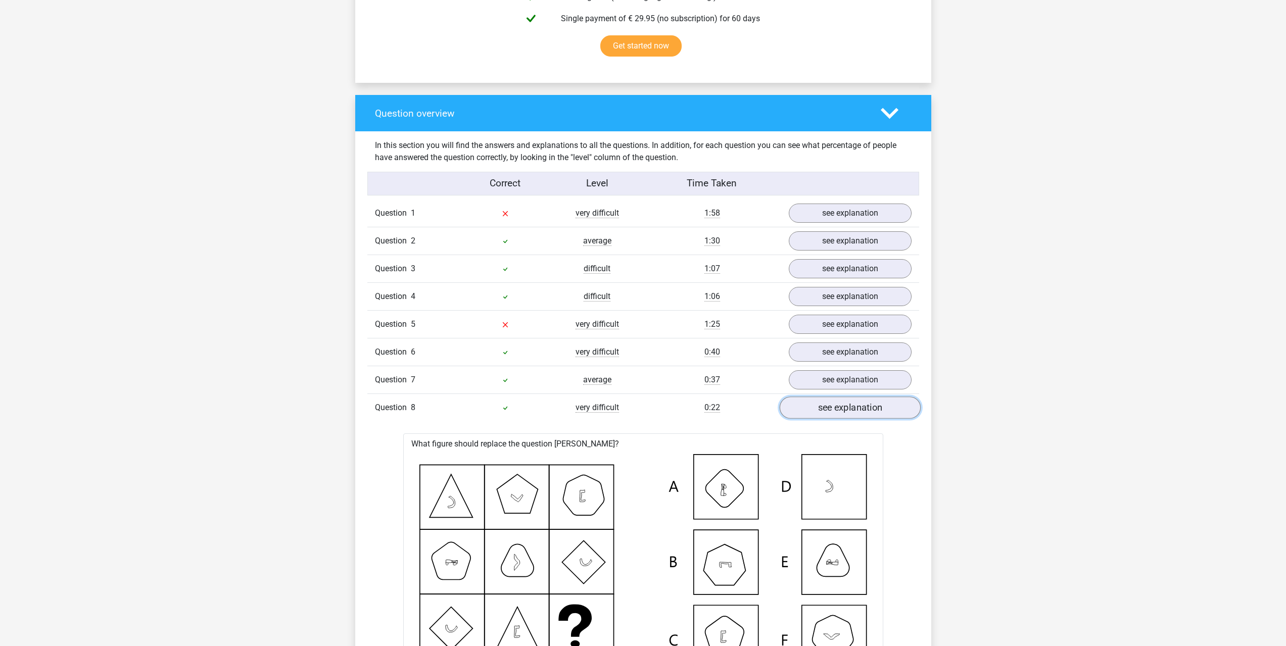
click at [841, 414] on link "see explanation" at bounding box center [849, 408] width 141 height 22
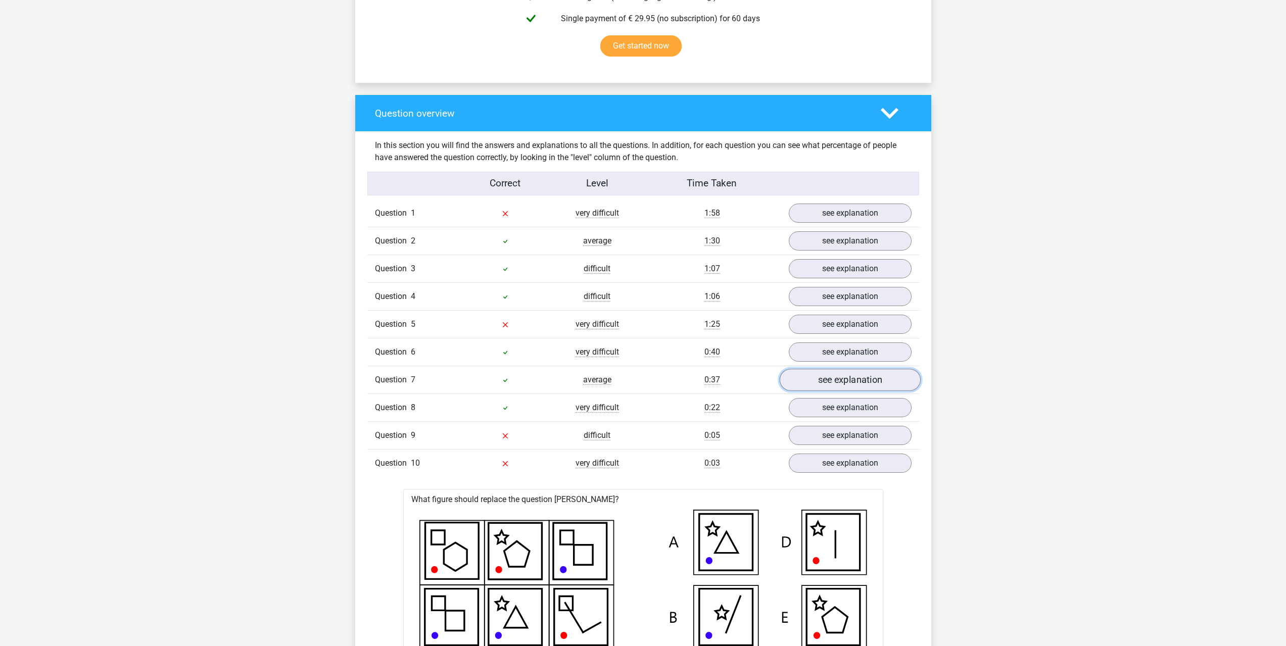
click at [819, 379] on link "see explanation" at bounding box center [849, 380] width 141 height 22
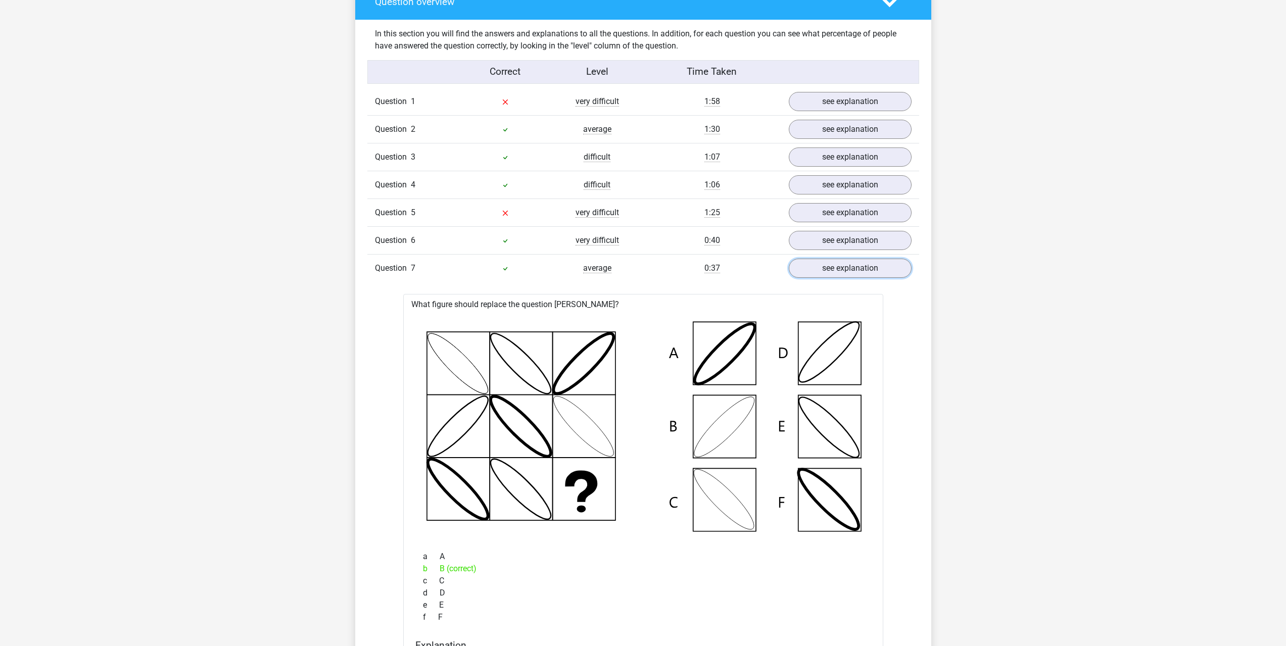
scroll to position [707, 0]
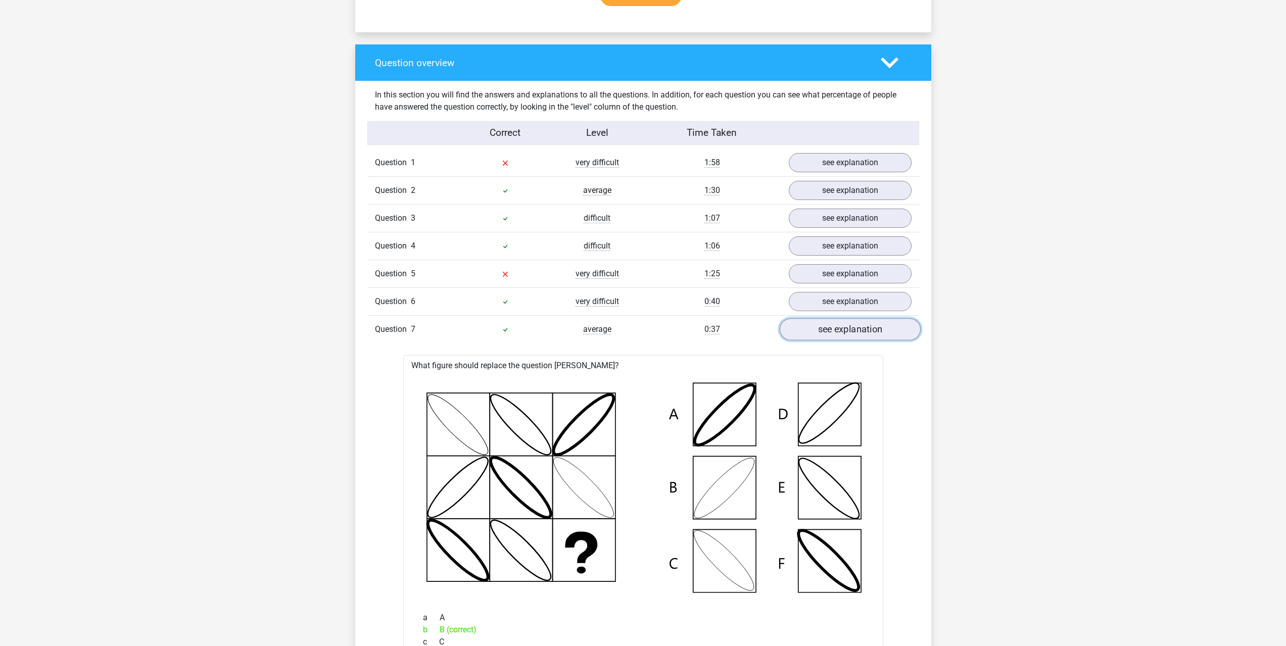
click at [822, 329] on link "see explanation" at bounding box center [849, 329] width 141 height 22
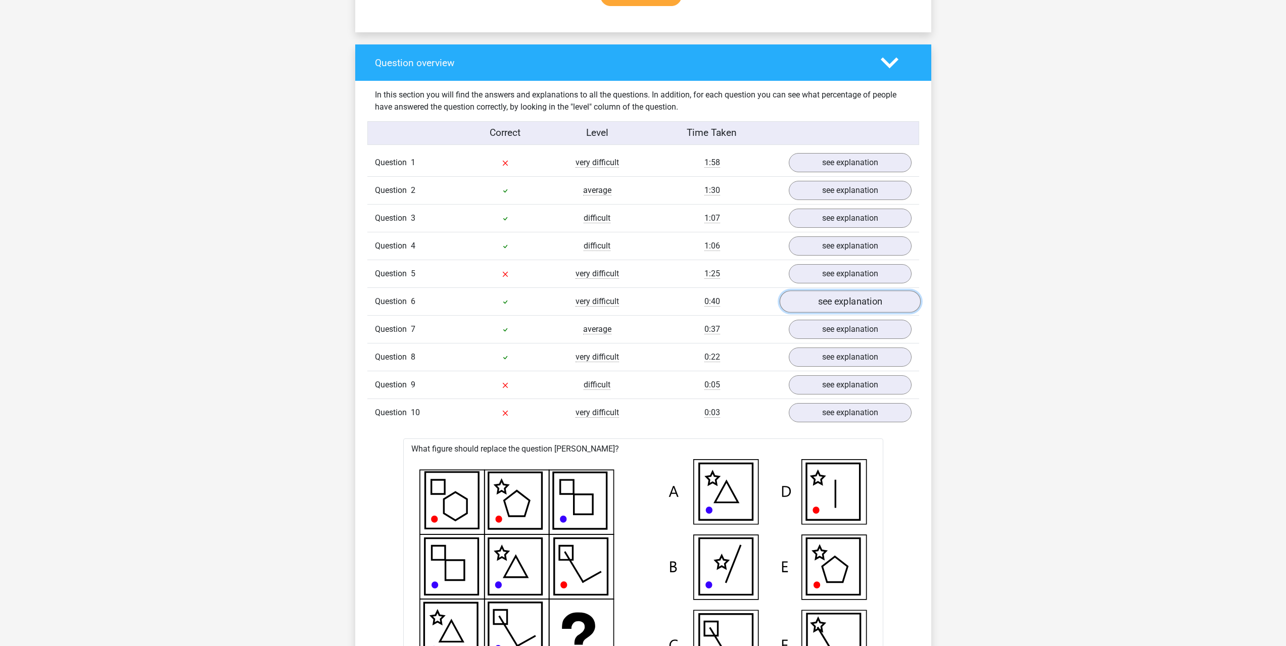
click at [822, 308] on link "see explanation" at bounding box center [849, 302] width 141 height 22
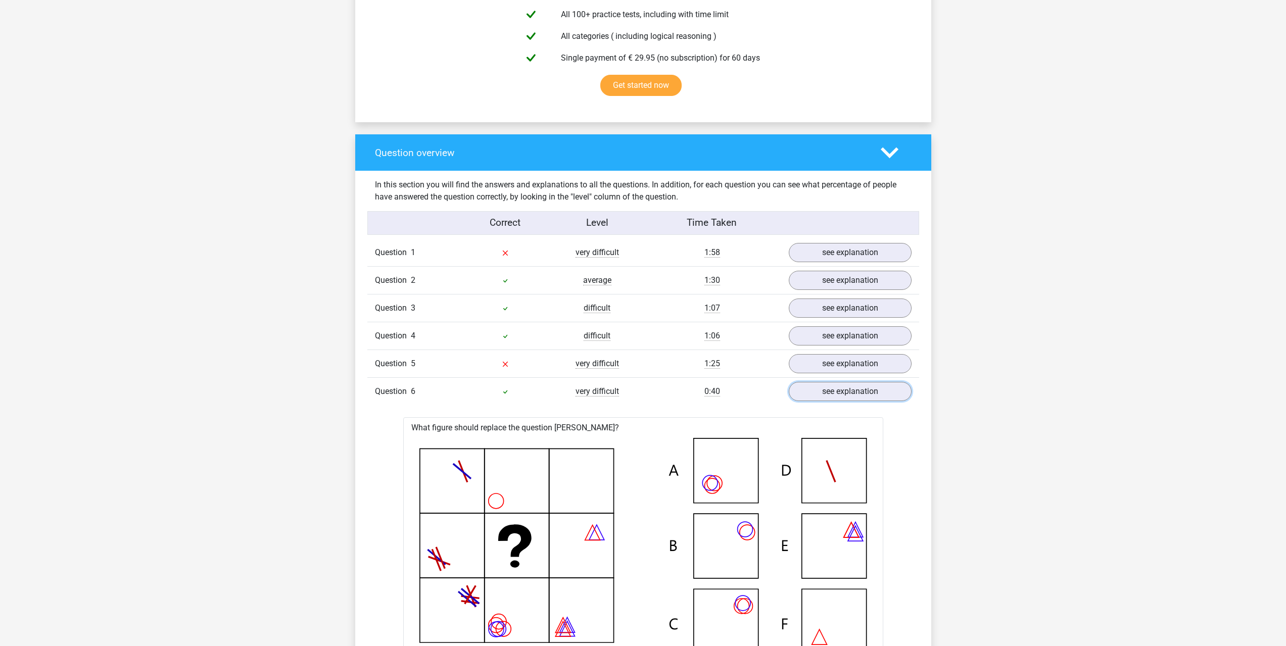
scroll to position [606, 0]
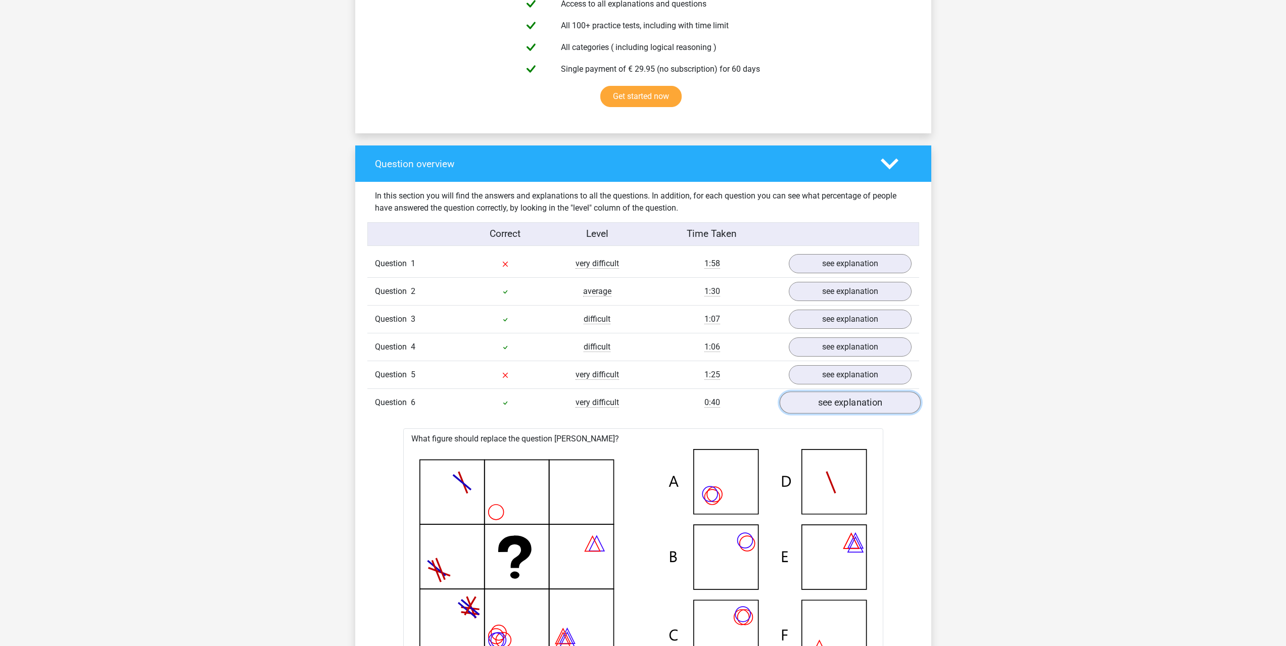
click at [805, 406] on link "see explanation" at bounding box center [849, 403] width 141 height 22
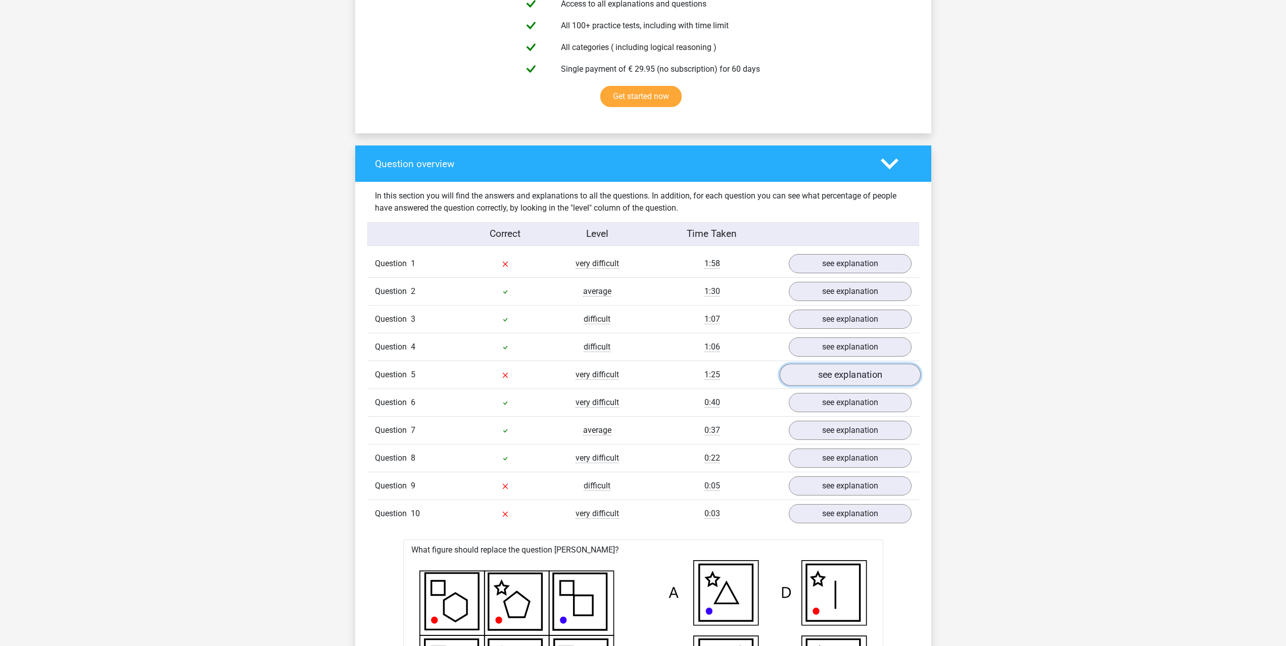
click at [824, 381] on link "see explanation" at bounding box center [849, 375] width 141 height 22
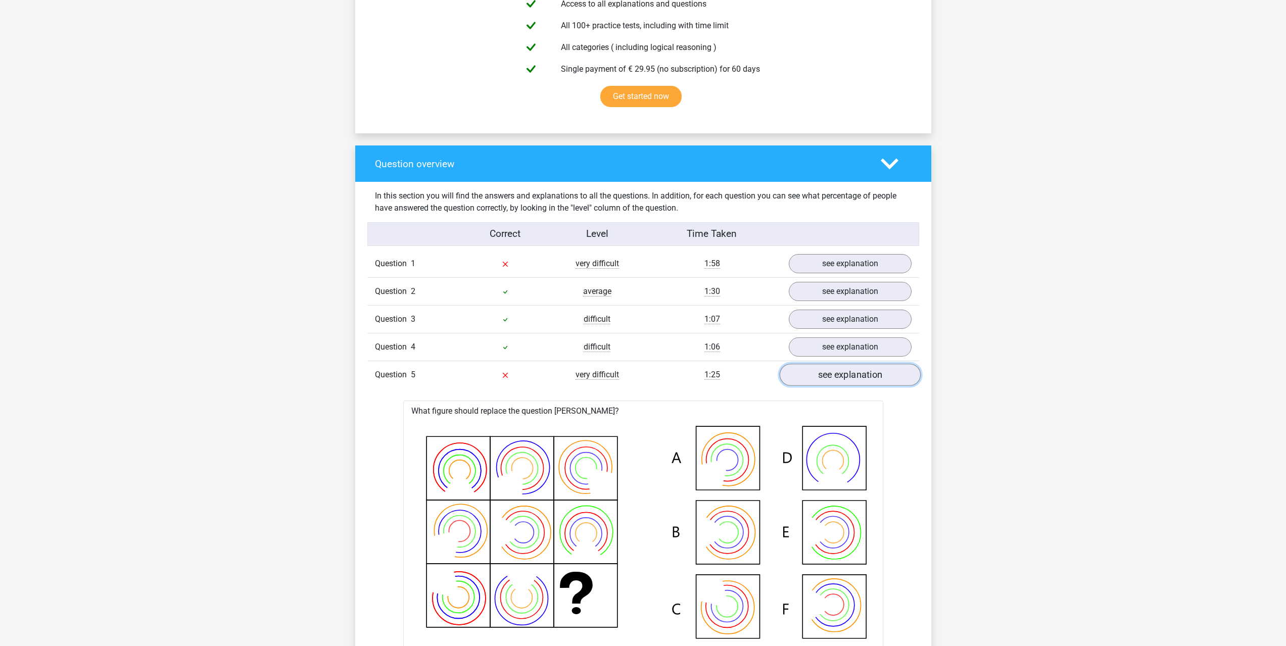
click at [824, 378] on link "see explanation" at bounding box center [849, 375] width 141 height 22
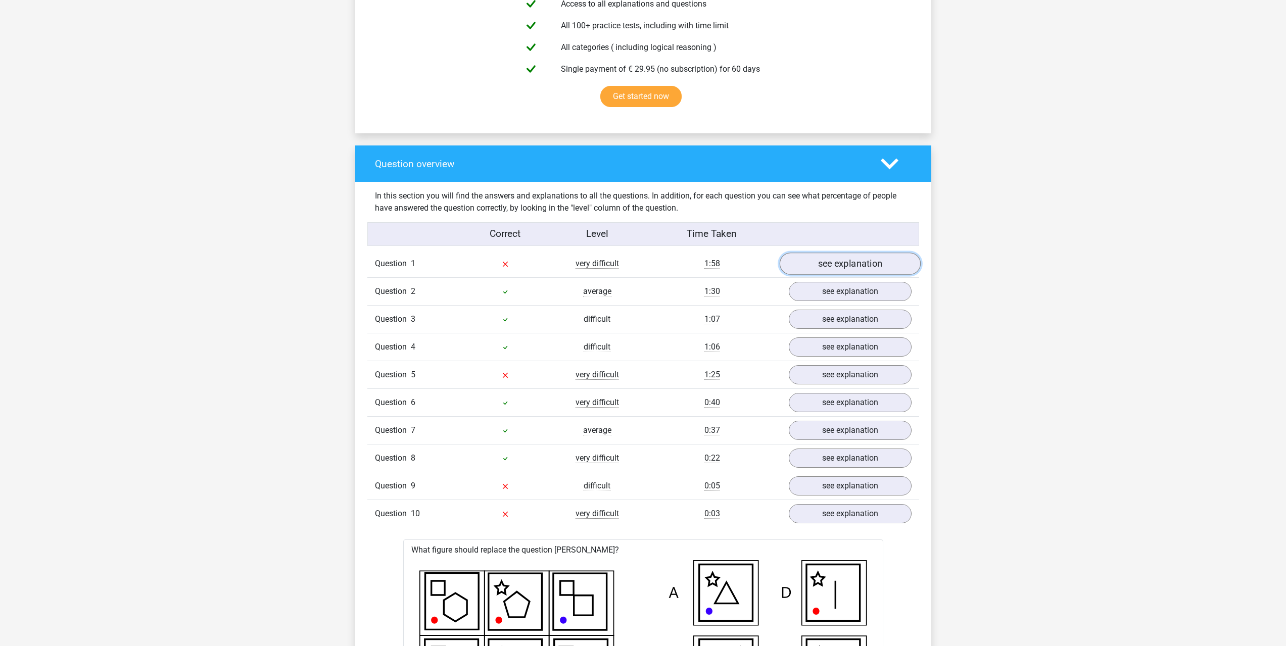
click at [841, 265] on link "see explanation" at bounding box center [849, 264] width 141 height 22
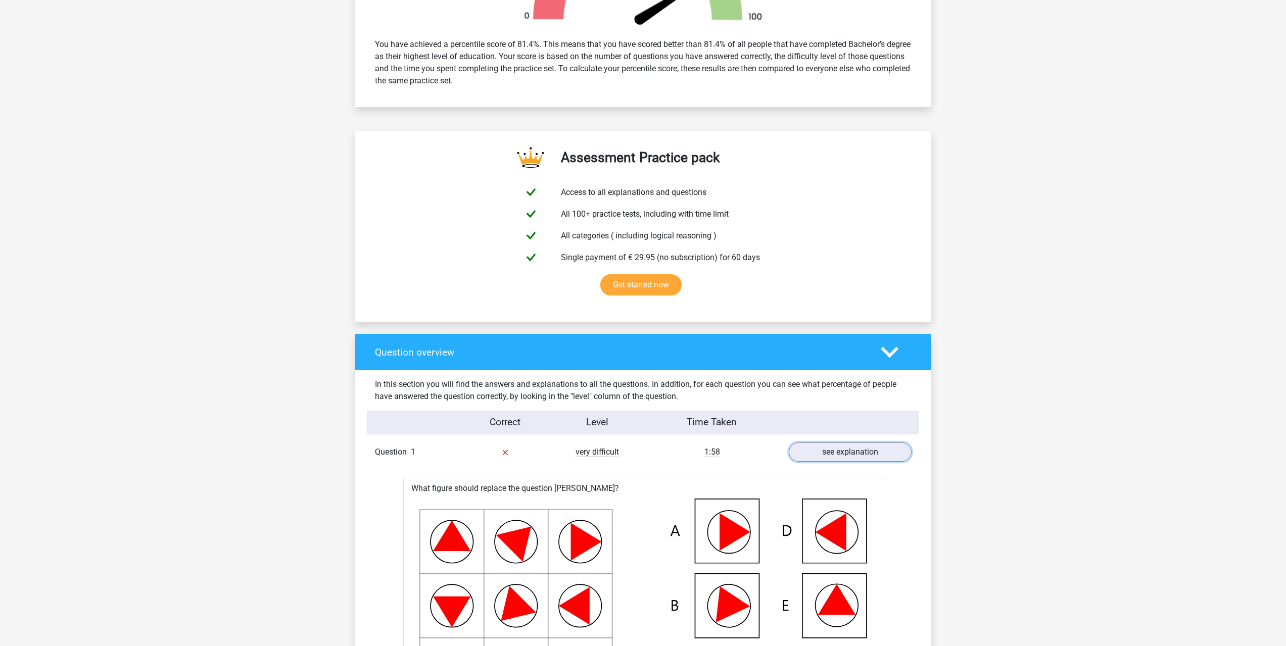
scroll to position [404, 0]
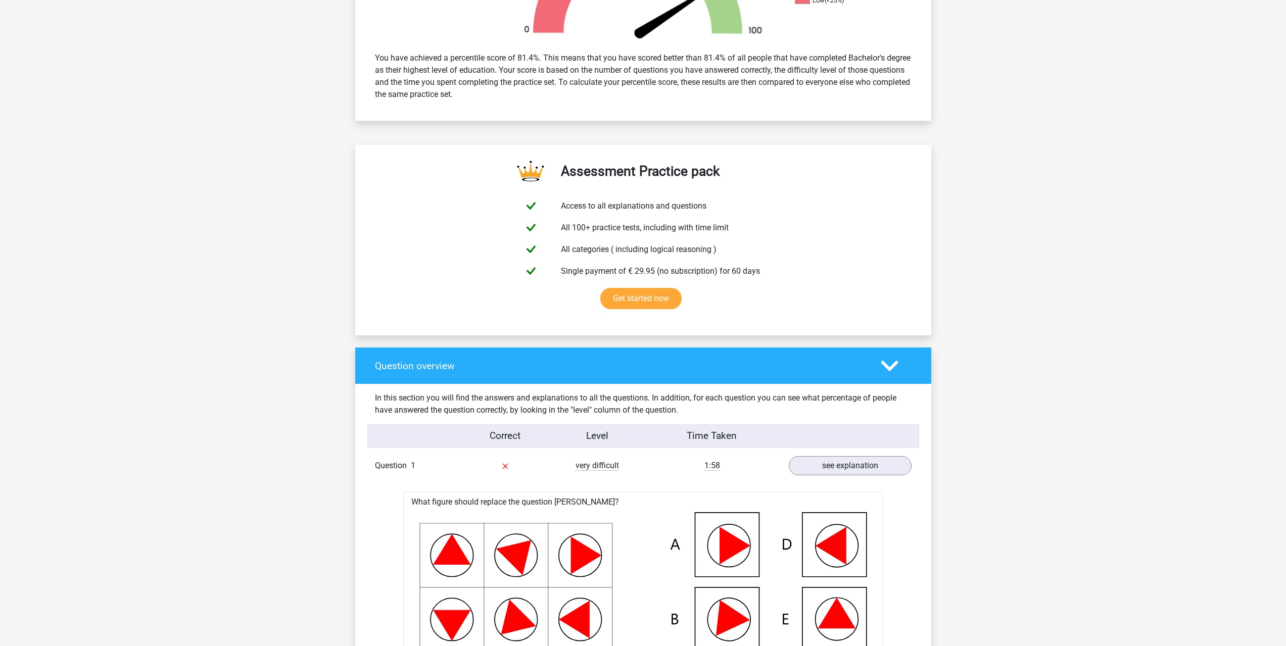
click at [897, 373] on icon at bounding box center [890, 366] width 18 height 18
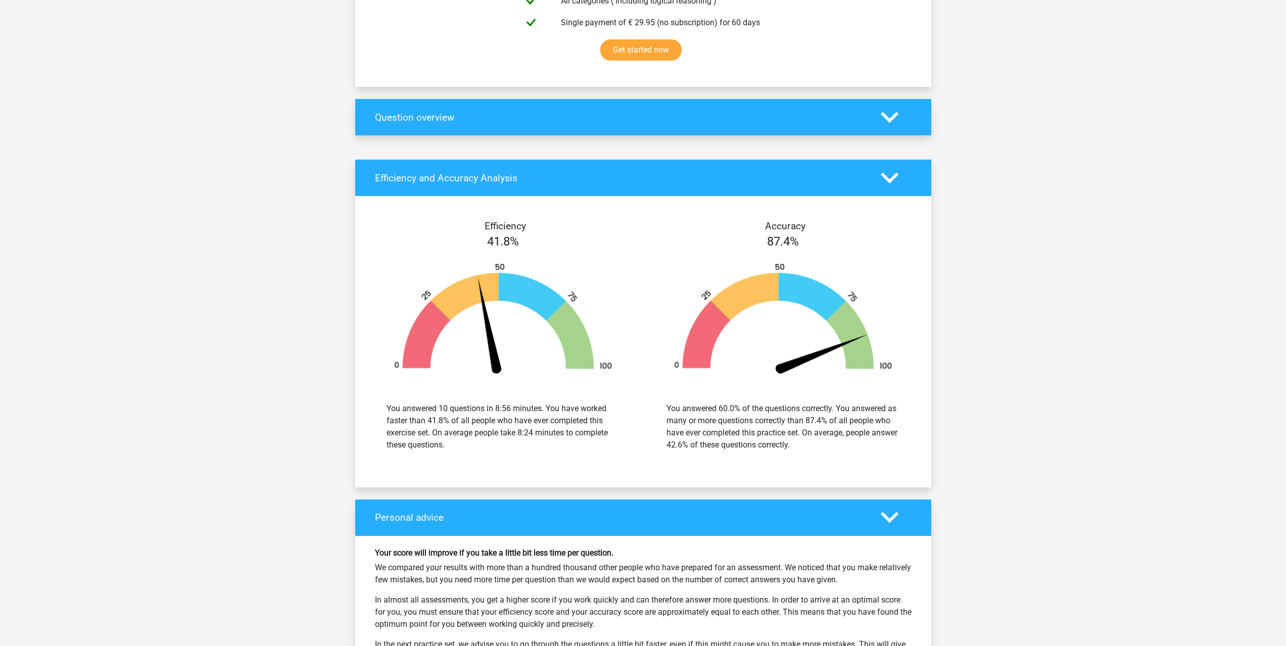
scroll to position [657, 0]
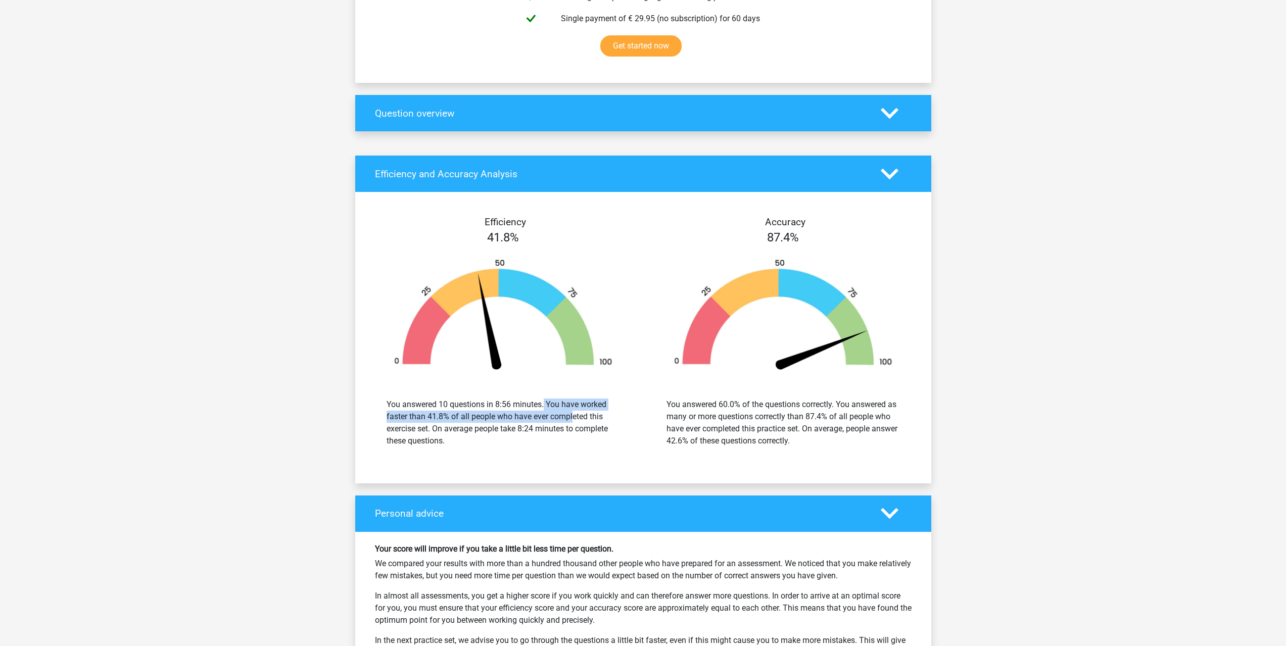
drag, startPoint x: 489, startPoint y: 403, endPoint x: 515, endPoint y: 414, distance: 28.5
click at [515, 414] on div "You answered 10 questions in 8:56 minutes. You have worked faster than 41.8% of…" at bounding box center [503, 423] width 233 height 49
drag, startPoint x: 519, startPoint y: 420, endPoint x: 529, endPoint y: 440, distance: 21.9
click at [529, 440] on div "You answered 10 questions in 8:56 minutes. You have worked faster than 41.8% of…" at bounding box center [503, 423] width 233 height 49
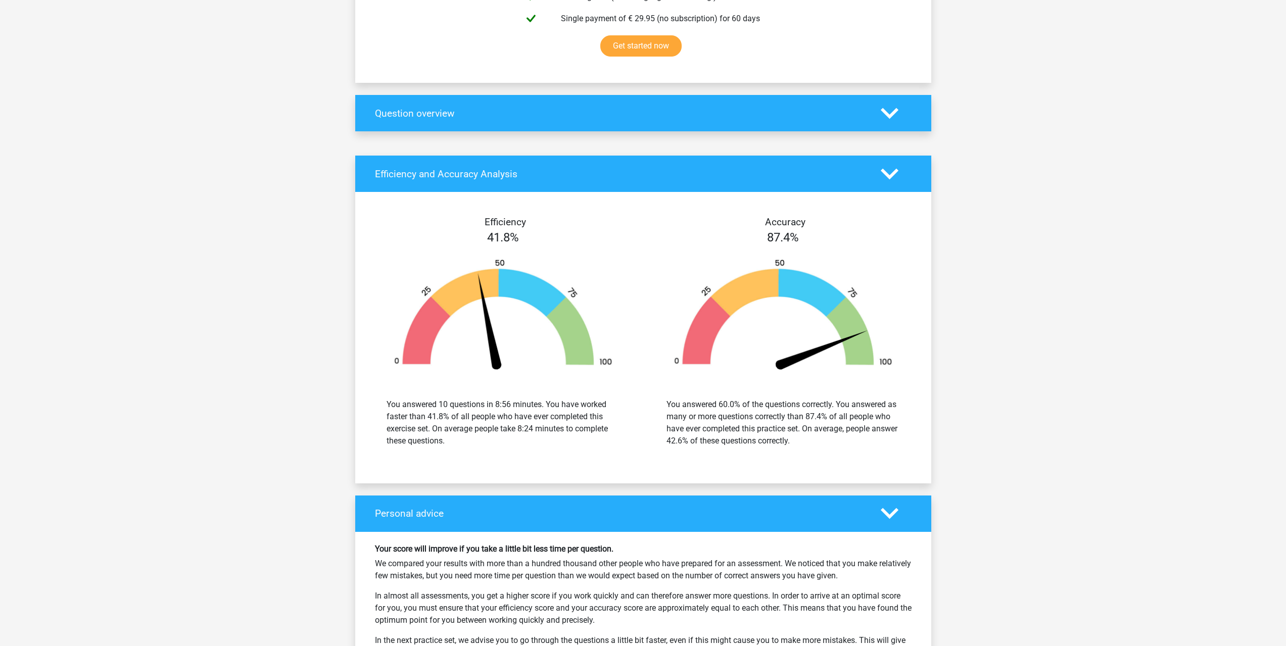
click at [529, 440] on div "You answered 10 questions in 8:56 minutes. You have worked faster than 41.8% of…" at bounding box center [503, 423] width 233 height 49
